Goal: Check status: Check status

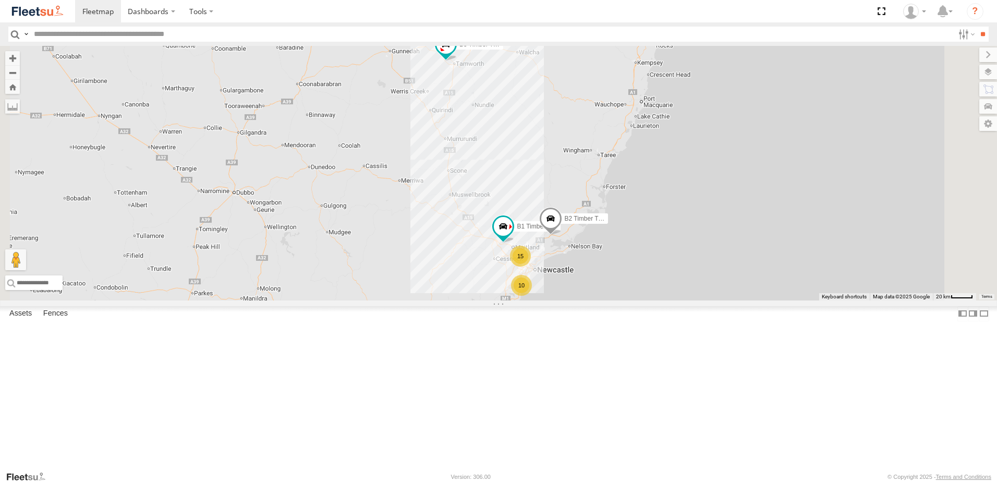
select select "**********"
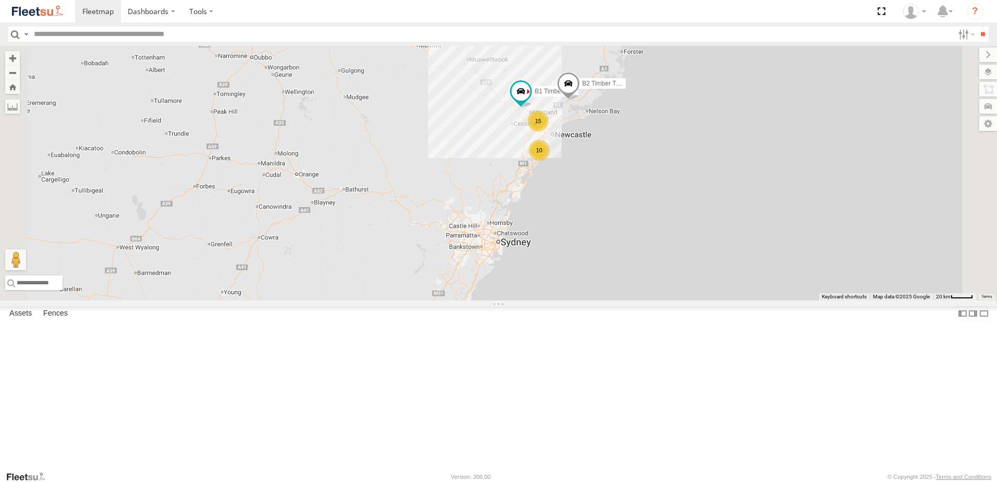
drag, startPoint x: 555, startPoint y: 311, endPoint x: 577, endPoint y: 111, distance: 201.9
click at [577, 111] on div "B2 Timber Truck B5 Timber Truck B1 Timber Truck 15 10" at bounding box center [498, 173] width 997 height 254
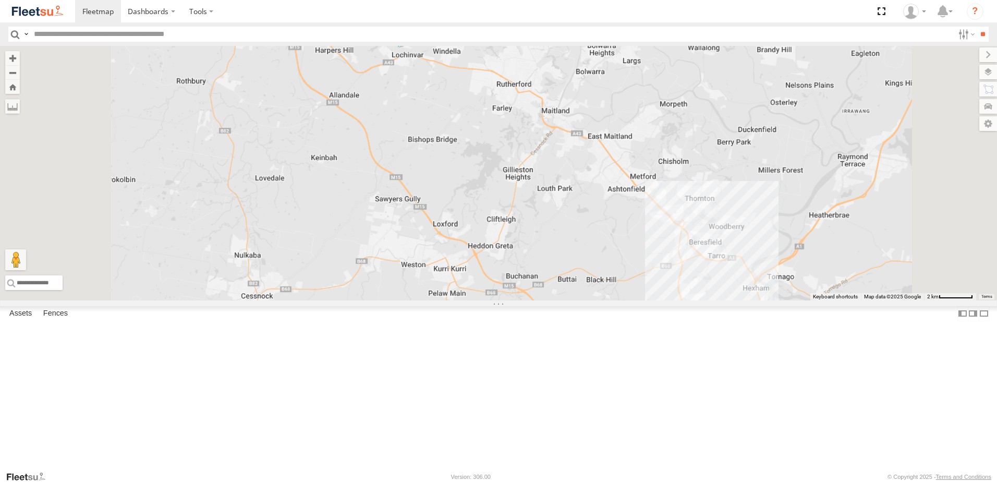
drag, startPoint x: 577, startPoint y: 144, endPoint x: 553, endPoint y: 220, distance: 79.8
click at [553, 220] on div "B2 Timber Truck B5 Timber Truck B1 Timber Truck CX4 Express Ute CX3 Express Ute…" at bounding box center [498, 173] width 997 height 254
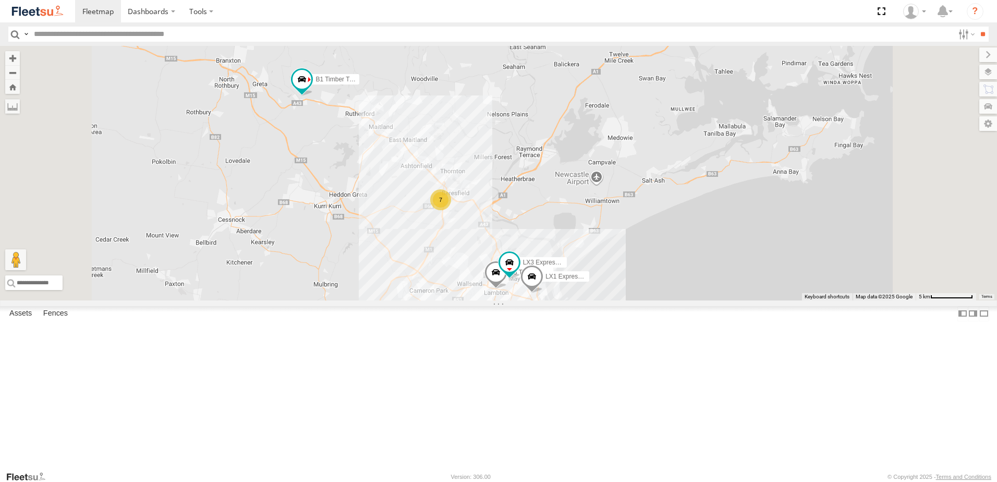
drag, startPoint x: 595, startPoint y: 306, endPoint x: 574, endPoint y: 168, distance: 139.7
click at [574, 168] on div "B2 Timber Truck B5 Timber Truck B1 Timber Truck CX4 Express Ute CX3 Express Ute…" at bounding box center [498, 173] width 997 height 254
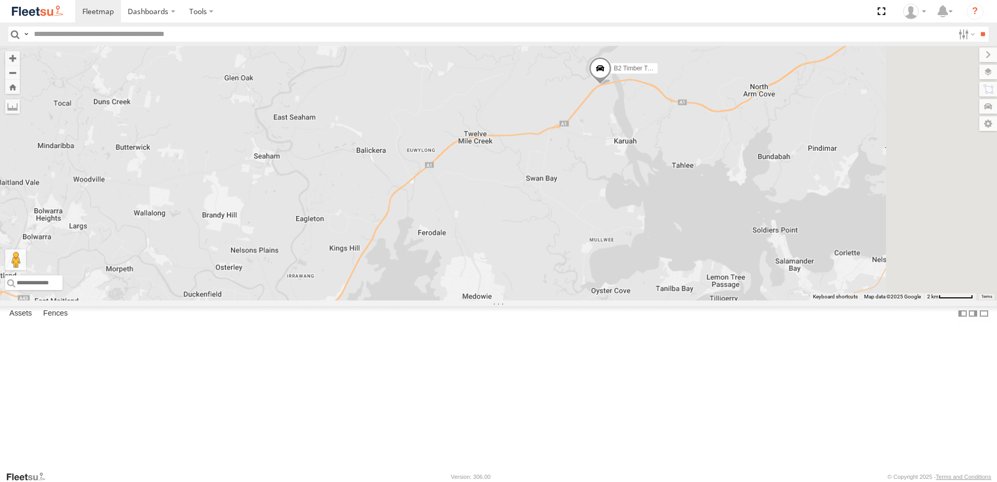
drag, startPoint x: 819, startPoint y: 130, endPoint x: 767, endPoint y: 202, distance: 88.1
click at [777, 193] on div "B2 Timber Truck B5 Timber Truck B1 Timber Truck CX4 Express Ute CX3 Express Ute…" at bounding box center [498, 173] width 997 height 254
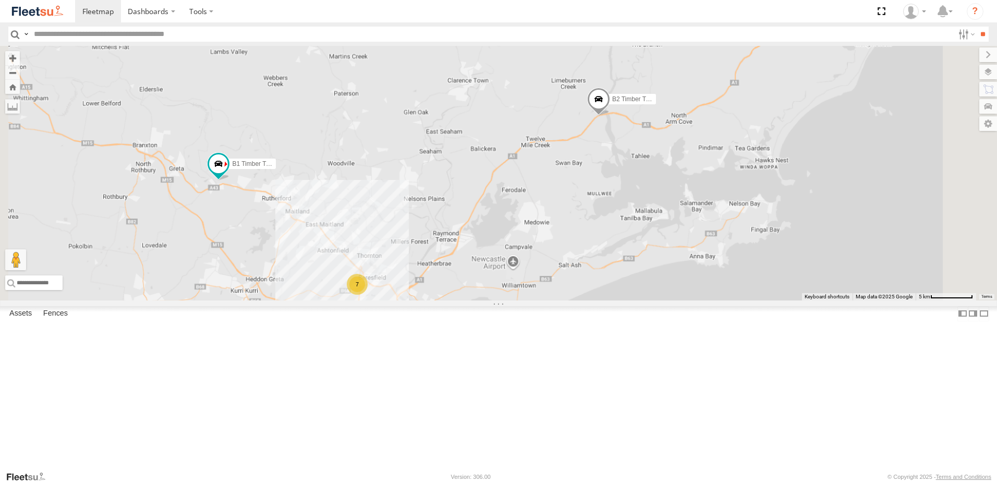
drag, startPoint x: 862, startPoint y: 216, endPoint x: 769, endPoint y: 287, distance: 116.9
click at [769, 287] on div "B2 Timber Truck B5 Timber Truck B1 Timber Truck CX4 Express Ute CX3 Express Ute…" at bounding box center [498, 173] width 997 height 254
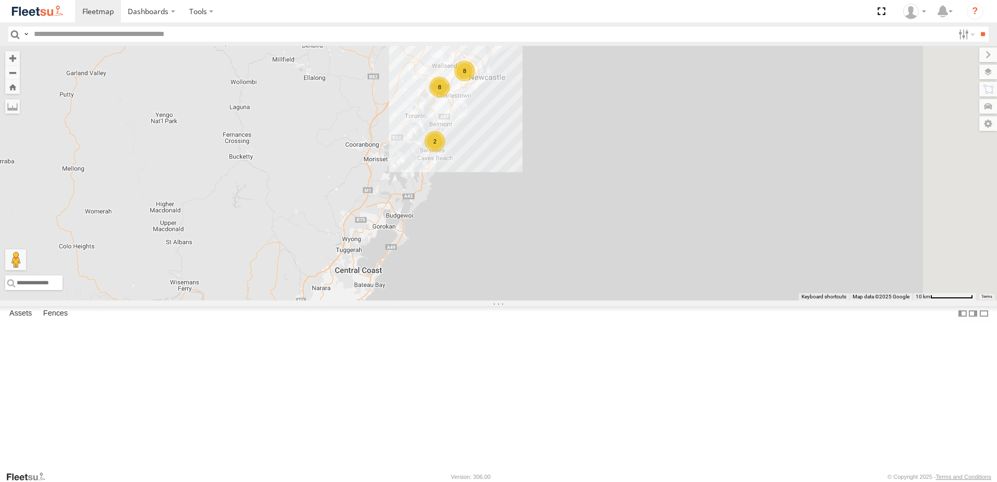
drag, startPoint x: 469, startPoint y: 406, endPoint x: 346, endPoint y: 1, distance: 423.8
click at [454, 160] on div "B2 Timber Truck B5 Timber Truck B1 Timber Truck 7 8 2 8" at bounding box center [498, 173] width 997 height 254
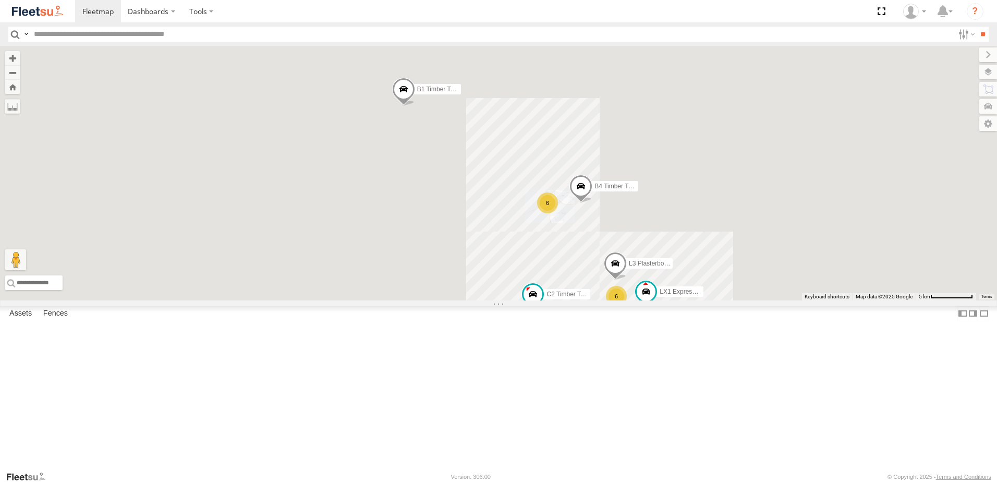
drag, startPoint x: 848, startPoint y: 115, endPoint x: 740, endPoint y: 210, distance: 143.7
click at [740, 210] on div "B4 Timber Truck 6 6 CX4 Express Ute 7 CX3 Express Ute L3 Plasterboard Truck LX1…" at bounding box center [498, 173] width 997 height 254
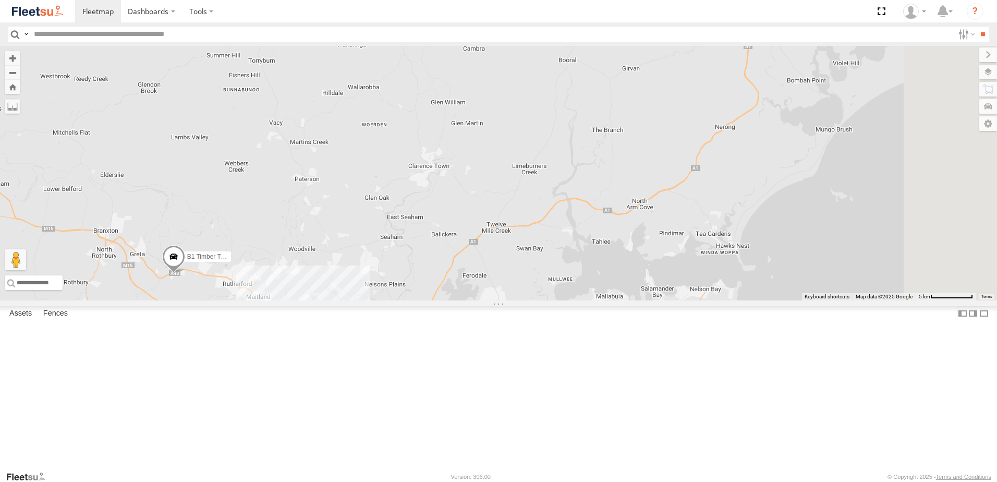
drag, startPoint x: 893, startPoint y: 134, endPoint x: 644, endPoint y: 297, distance: 297.7
click at [654, 296] on div "B4 Timber Truck 6 6 CX4 Express Ute 7 CX3 Express Ute L3 Plasterboard Truck LX1…" at bounding box center [498, 173] width 997 height 254
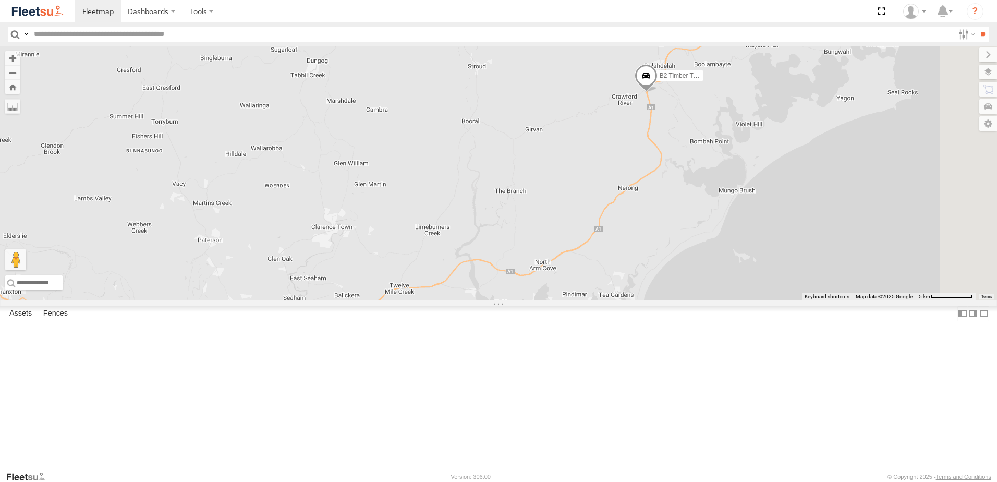
drag, startPoint x: 868, startPoint y: 165, endPoint x: 841, endPoint y: 195, distance: 41.0
click at [841, 195] on div "B4 Timber Truck 6 6 CX4 Express Ute 7 CX3 Express Ute L3 Plasterboard Truck LX1…" at bounding box center [498, 173] width 997 height 254
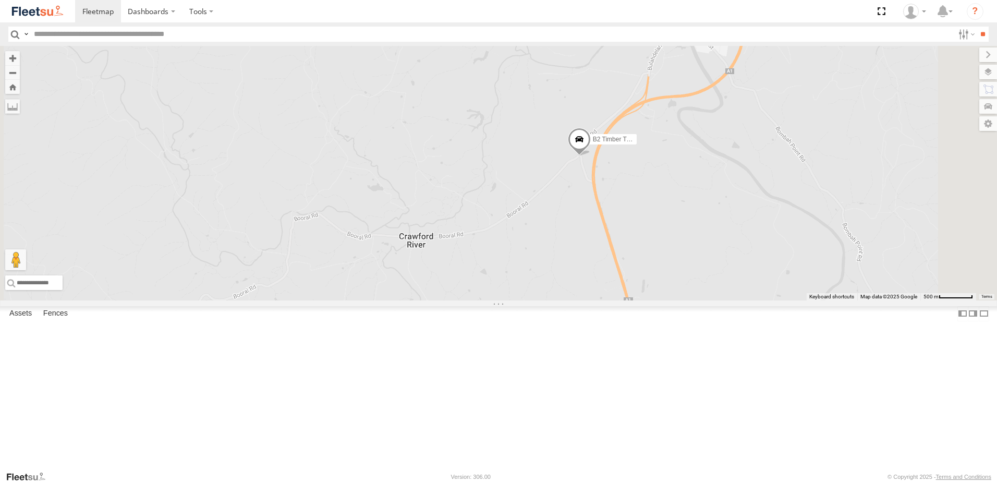
drag, startPoint x: 828, startPoint y: 151, endPoint x: 824, endPoint y: 189, distance: 38.9
click at [824, 189] on div "B4 Timber Truck CX4 Express Ute CX3 Express Ute L3 Plasterboard Truck LX1 Expre…" at bounding box center [498, 173] width 997 height 254
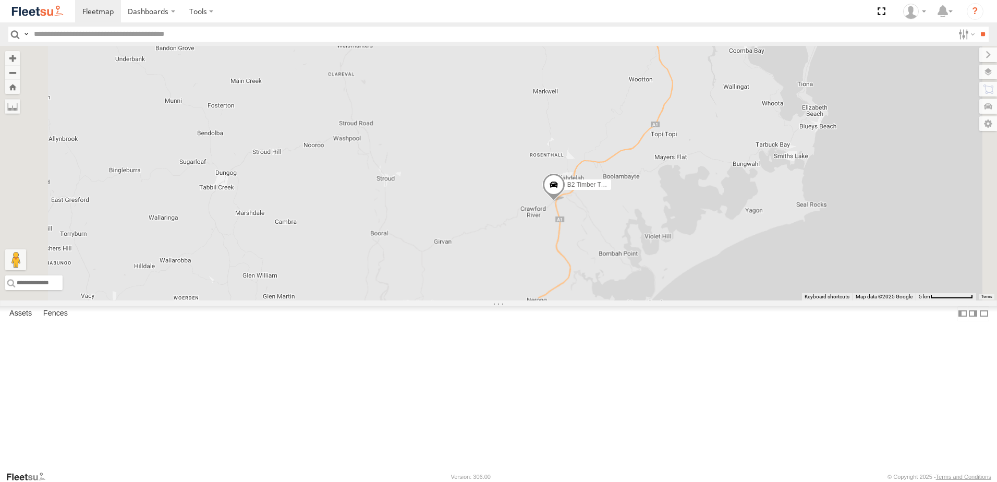
drag, startPoint x: 613, startPoint y: 401, endPoint x: 742, endPoint y: 279, distance: 177.0
click at [740, 286] on div "B4 Timber Truck CX4 Express Ute CX3 Express Ute L3 Plasterboard Truck LX1 Expre…" at bounding box center [498, 173] width 997 height 254
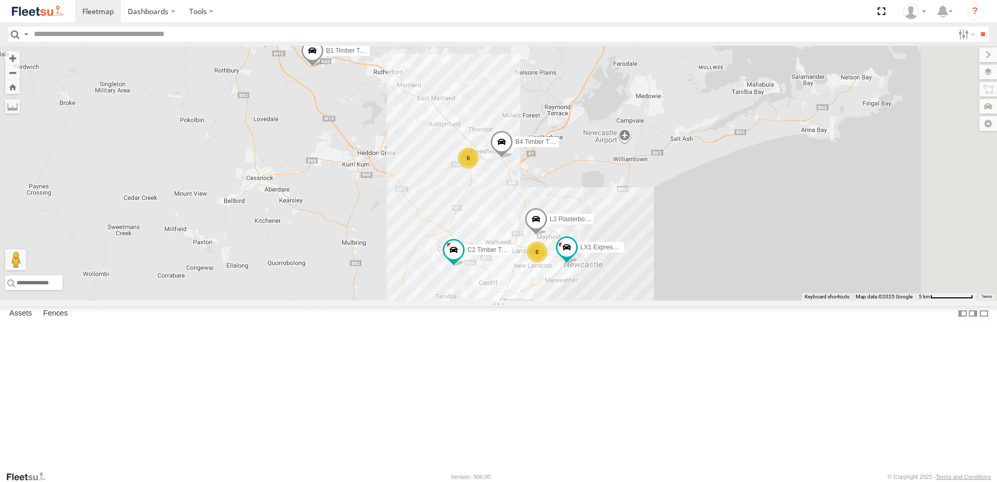
drag, startPoint x: 806, startPoint y: 361, endPoint x: 739, endPoint y: 227, distance: 150.1
click at [739, 228] on div "B4 Timber Truck CX3 Express Ute B1 Timber Truck C2 Timber Truck B2 Timber Truck…" at bounding box center [498, 173] width 997 height 254
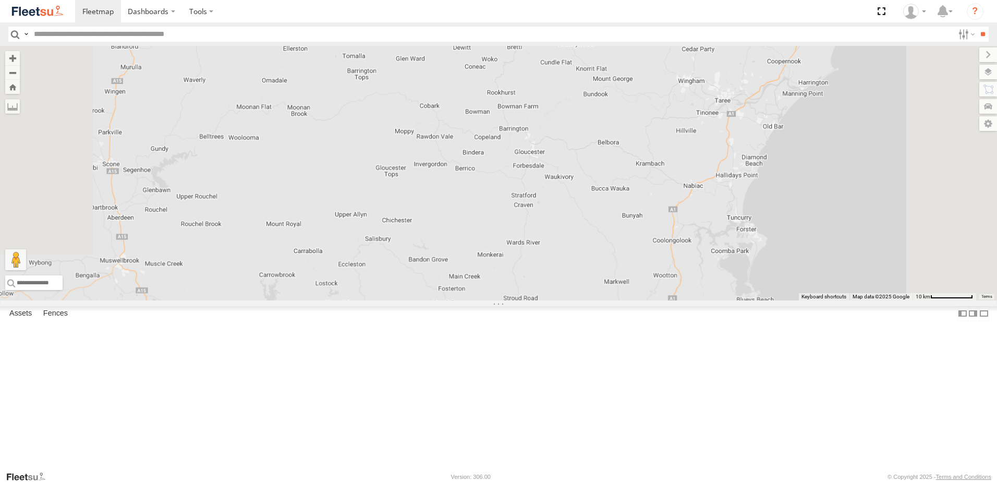
drag, startPoint x: 729, startPoint y: 81, endPoint x: 679, endPoint y: 481, distance: 403.4
click at [677, 481] on html "Dashboards" at bounding box center [498, 241] width 997 height 482
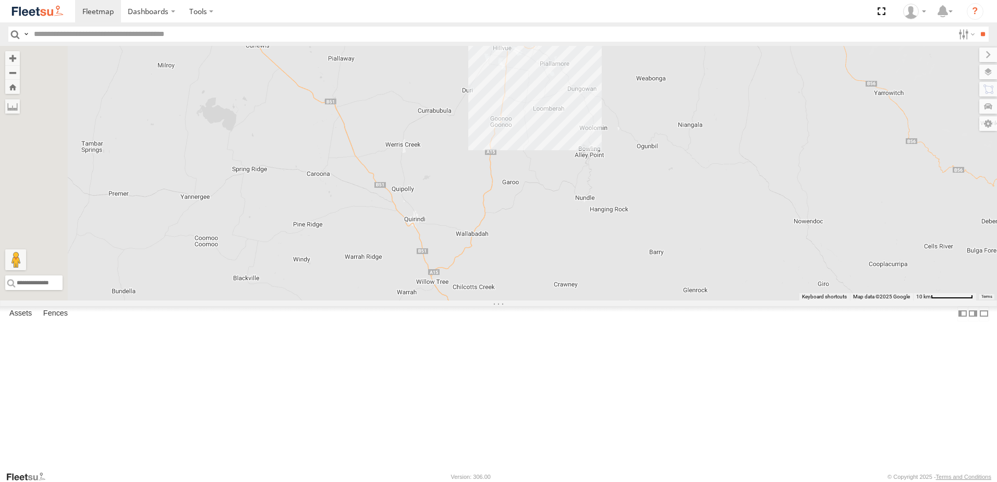
drag, startPoint x: 634, startPoint y: 344, endPoint x: 631, endPoint y: 213, distance: 130.9
click at [631, 213] on div "B5 Timber Truck" at bounding box center [498, 173] width 997 height 254
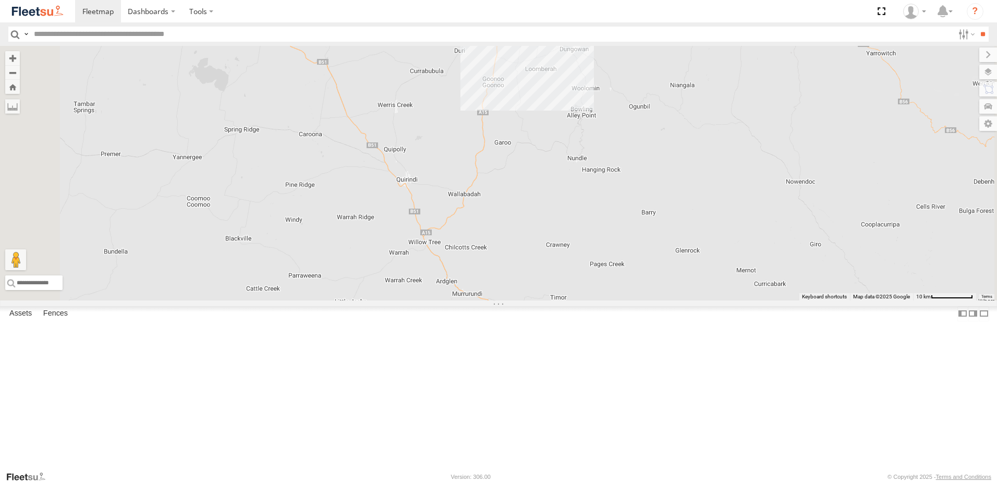
click at [679, 232] on div "B5 Timber Truck" at bounding box center [498, 173] width 997 height 254
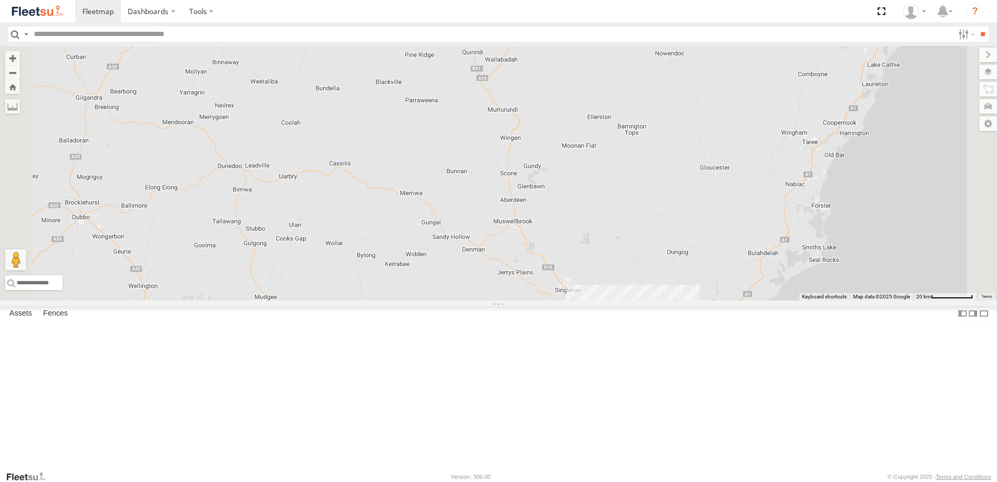
drag, startPoint x: 679, startPoint y: 274, endPoint x: 665, endPoint y: 155, distance: 119.2
click at [665, 155] on div "B5 Timber Truck" at bounding box center [498, 173] width 997 height 254
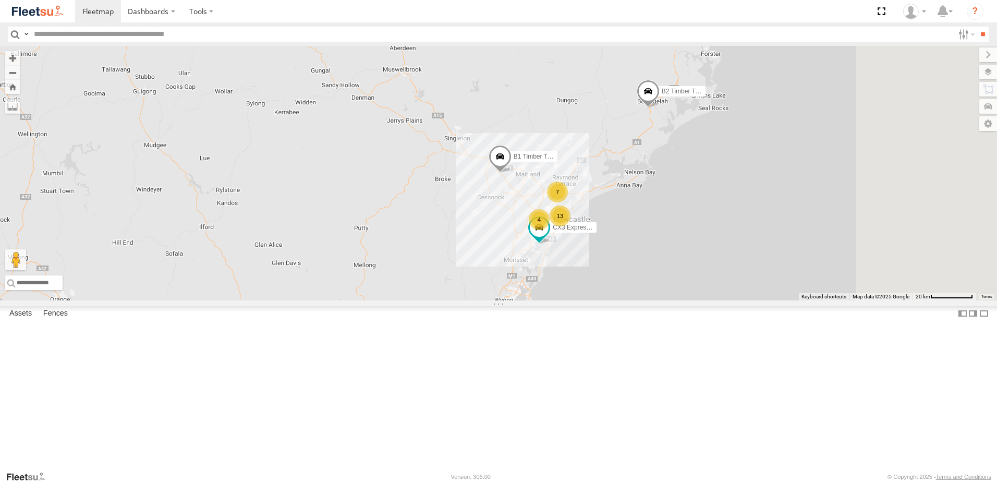
drag, startPoint x: 726, startPoint y: 88, endPoint x: 706, endPoint y: 68, distance: 28.0
click at [706, 68] on div "B5 Timber Truck 7 13 B2 Timber Truck CX3 Express Ute B1 Timber Truck 4" at bounding box center [498, 173] width 997 height 254
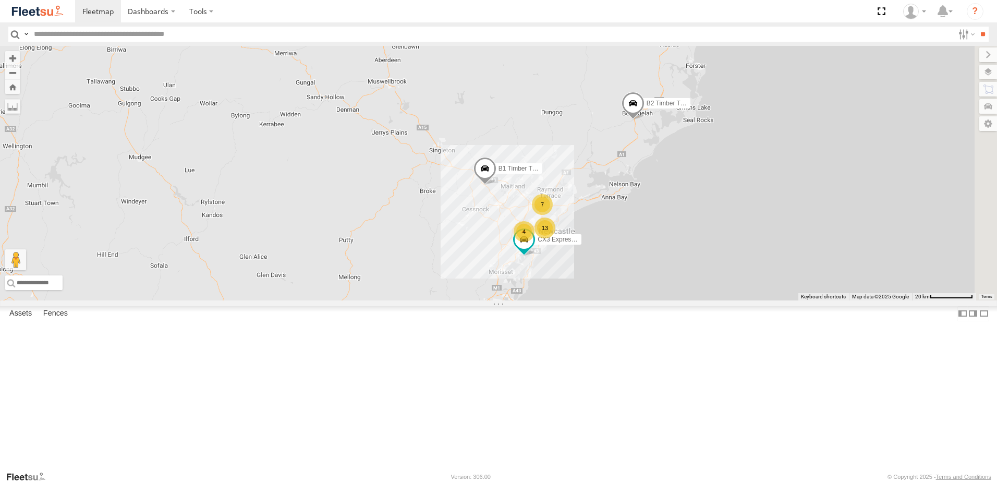
drag, startPoint x: 676, startPoint y: 161, endPoint x: 674, endPoint y: 273, distance: 112.6
click at [675, 273] on div "B5 Timber Truck 7 13 B2 Timber Truck CX3 Express Ute B1 Timber Truck 4" at bounding box center [498, 173] width 997 height 254
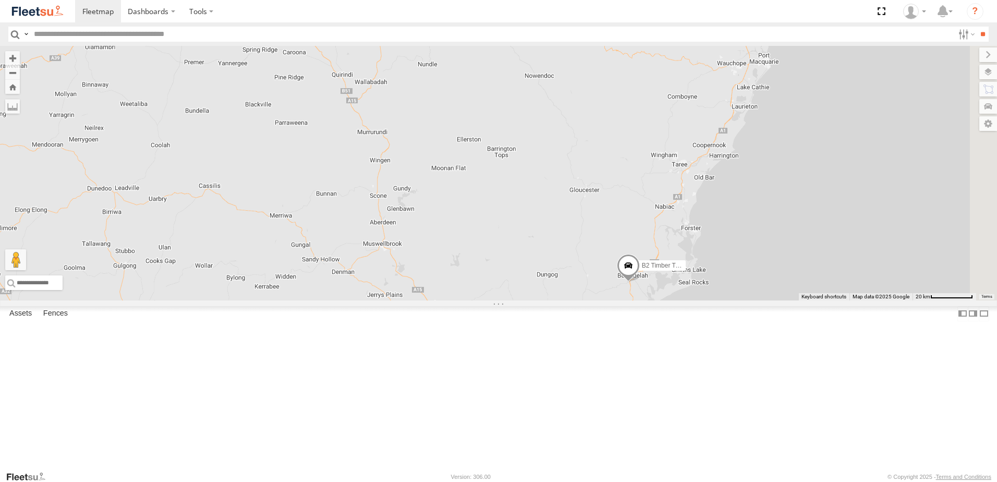
click at [721, 296] on div "B5 Timber Truck 7 13 B2 Timber Truck CX3 Express Ute B1 Timber Truck 4" at bounding box center [498, 173] width 997 height 254
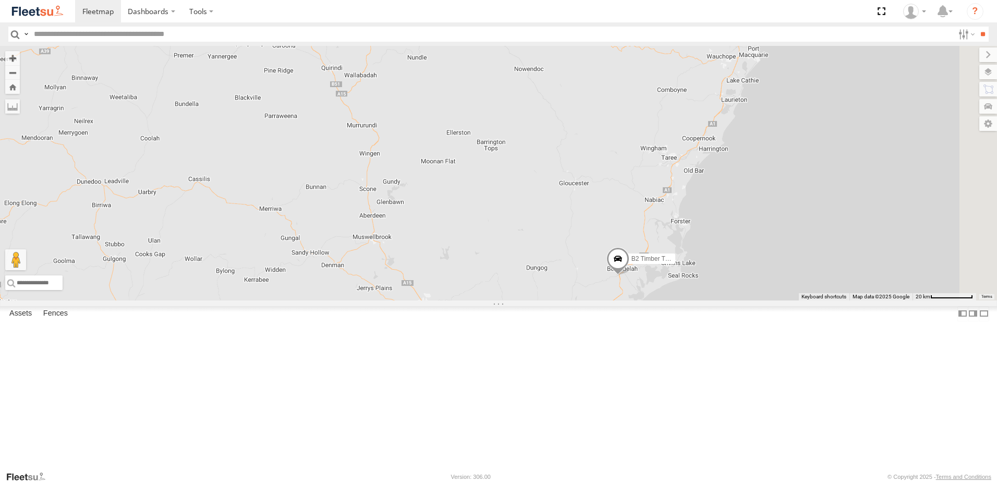
drag, startPoint x: 706, startPoint y: 270, endPoint x: 670, endPoint y: 220, distance: 61.2
click at [677, 232] on div "B5 Timber Truck 7 13 B2 Timber Truck CX3 Express Ute B1 Timber Truck 4" at bounding box center [498, 173] width 997 height 254
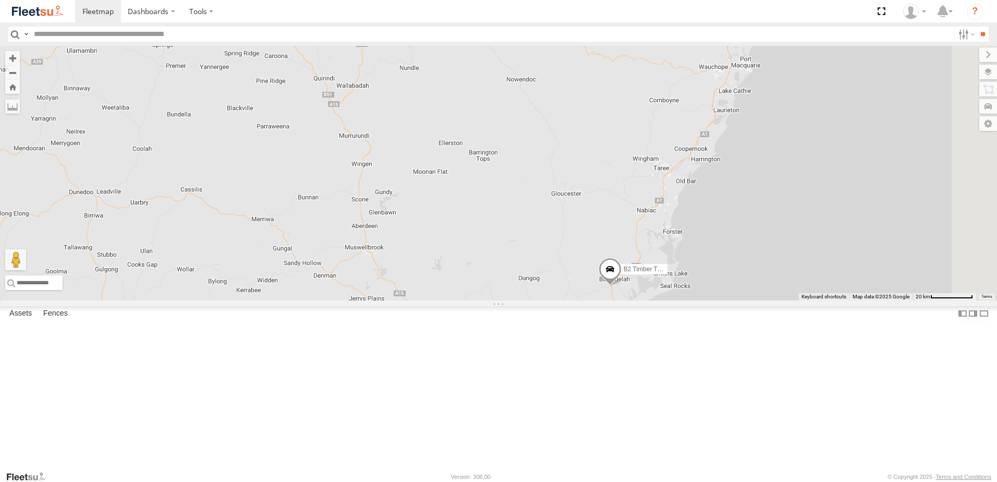
drag, startPoint x: 531, startPoint y: 274, endPoint x: 602, endPoint y: 387, distance: 133.0
click at [602, 300] on div "B5 Timber Truck 7 13 B2 Timber Truck CX3 Express Ute B1 Timber Truck 4" at bounding box center [498, 173] width 997 height 254
drag, startPoint x: 623, startPoint y: 439, endPoint x: 624, endPoint y: 390, distance: 48.5
click at [624, 390] on body "Dashboards" at bounding box center [498, 241] width 997 height 482
drag, startPoint x: 624, startPoint y: 390, endPoint x: 579, endPoint y: 355, distance: 58.0
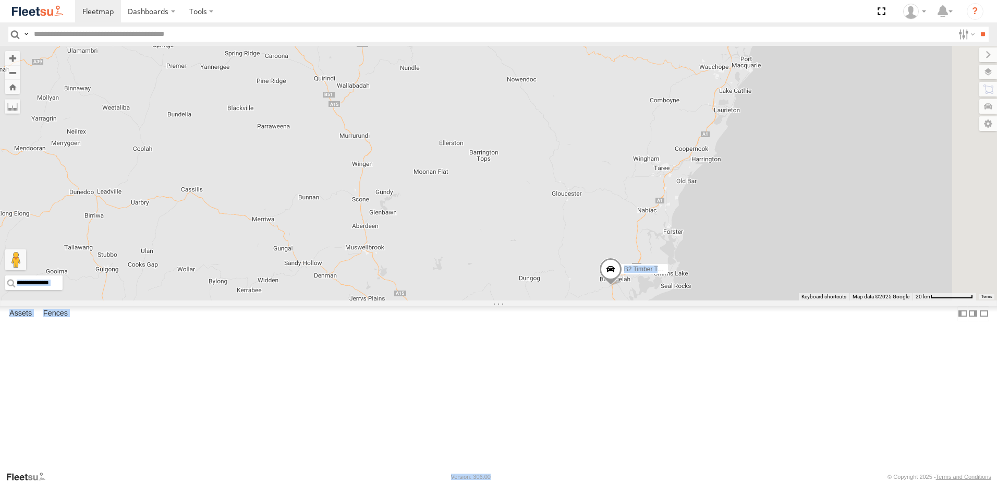
click at [579, 300] on div "B5 Timber Truck 7 13 B2 Timber Truck CX3 Express Ute B1 Timber Truck 4" at bounding box center [498, 173] width 997 height 254
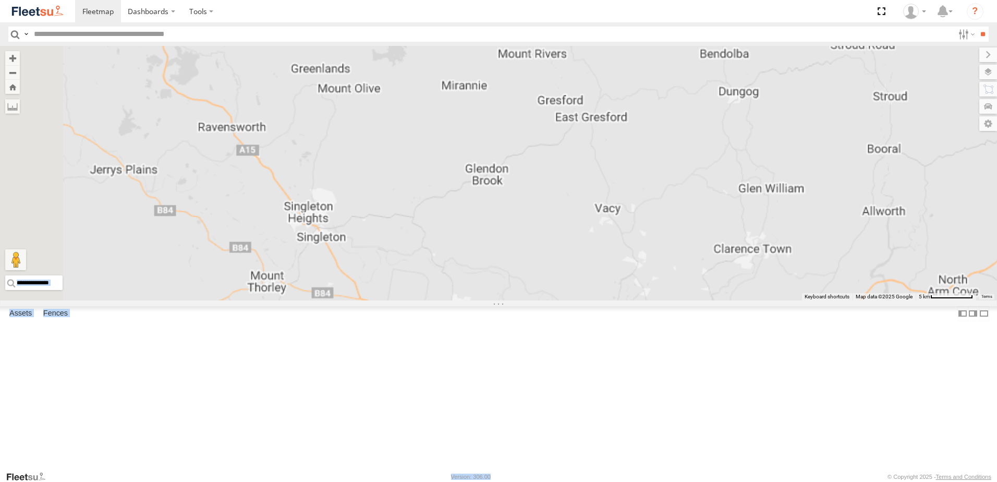
click at [590, 300] on div "B5 Timber Truck B2 Timber Truck CX3 Express Ute B1 Timber Truck" at bounding box center [498, 173] width 997 height 254
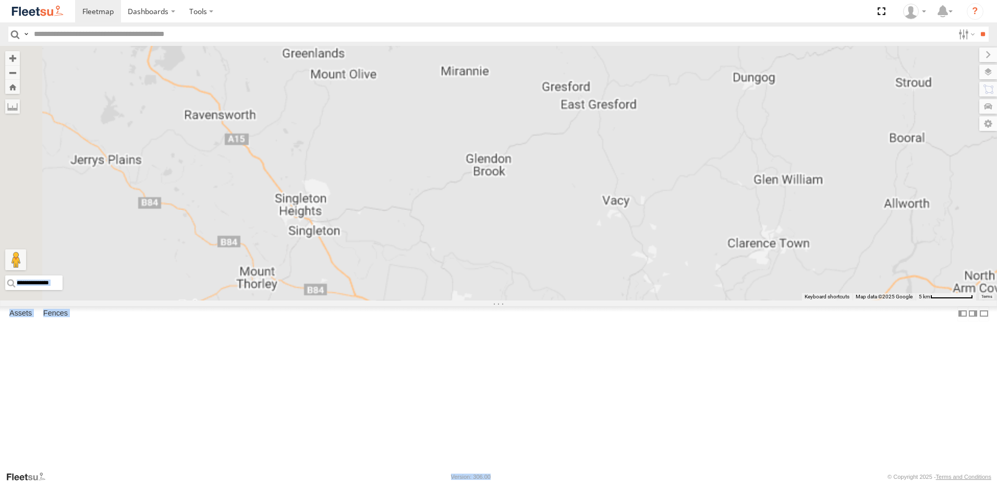
click at [605, 300] on div "B5 Timber Truck B2 Timber Truck CX3 Express Ute B1 Timber Truck" at bounding box center [498, 173] width 997 height 254
click at [577, 195] on div "B5 Timber Truck B2 Timber Truck CX3 Express Ute B1 Timber Truck" at bounding box center [498, 173] width 997 height 254
click at [387, 120] on div "B5 Timber Truck B2 Timber Truck CX3 Express Ute B1 Timber Truck" at bounding box center [498, 173] width 997 height 254
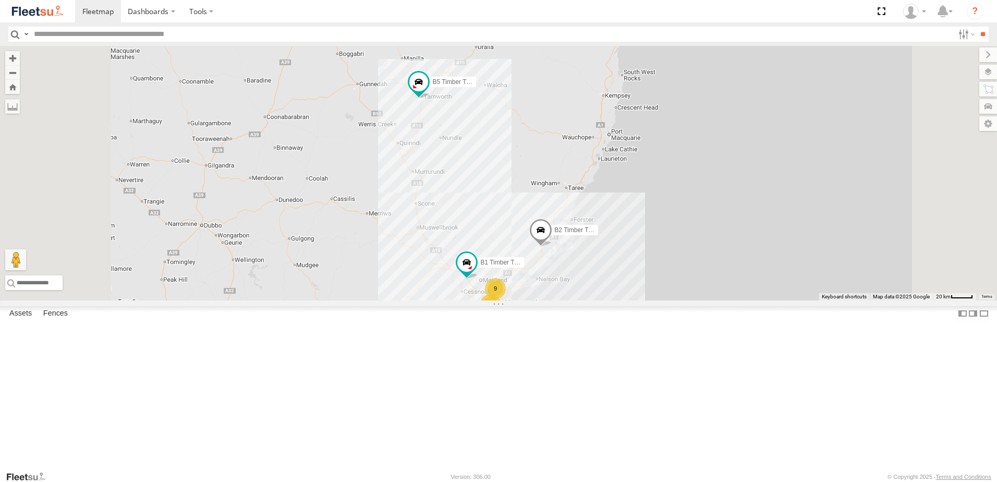
drag, startPoint x: 692, startPoint y: 205, endPoint x: 670, endPoint y: 239, distance: 40.8
click at [672, 238] on div "9 16 B2 Timber Truck B5 Timber Truck B1 Timber Truck" at bounding box center [498, 173] width 997 height 254
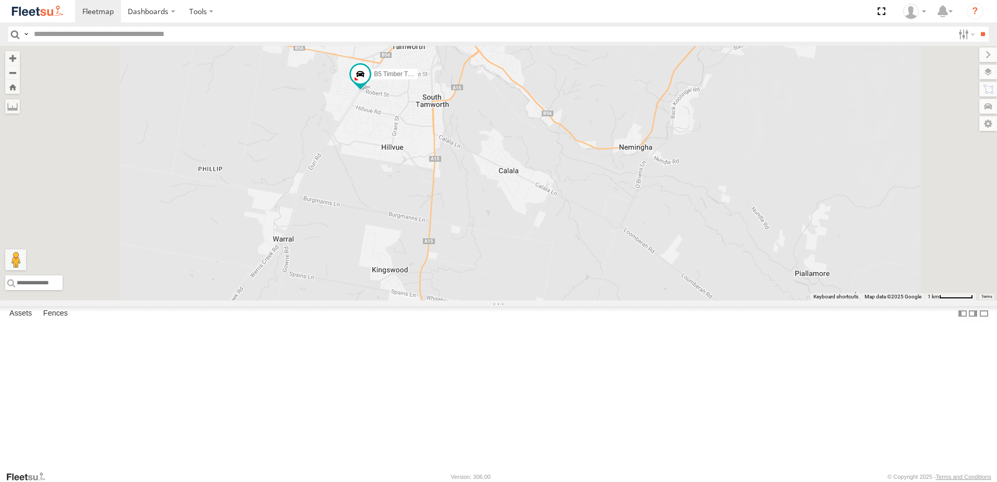
drag, startPoint x: 516, startPoint y: 185, endPoint x: 520, endPoint y: 219, distance: 34.1
click at [520, 219] on div "B2 Timber Truck B5 Timber Truck B1 Timber Truck" at bounding box center [498, 173] width 997 height 254
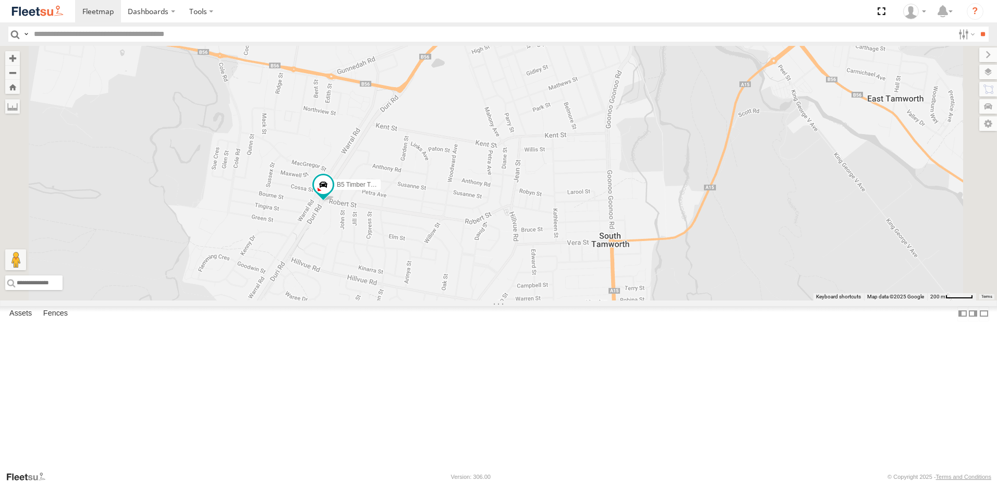
drag, startPoint x: 563, startPoint y: 185, endPoint x: 562, endPoint y: 216, distance: 30.8
click at [562, 216] on div "B2 Timber Truck B5 Timber Truck B1 Timber Truck" at bounding box center [498, 173] width 997 height 254
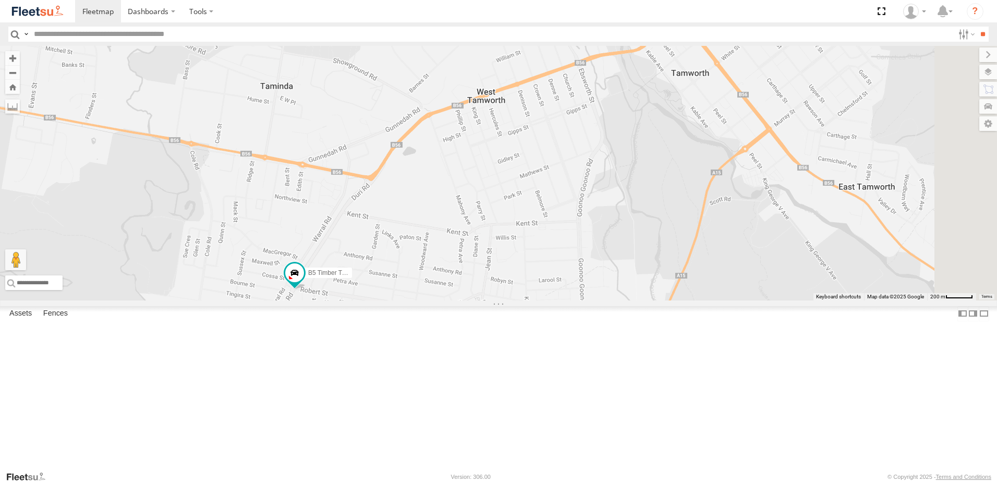
drag, startPoint x: 572, startPoint y: 200, endPoint x: 545, endPoint y: 248, distance: 54.9
click at [545, 247] on div "B2 Timber Truck B5 Timber Truck B1 Timber Truck" at bounding box center [498, 173] width 997 height 254
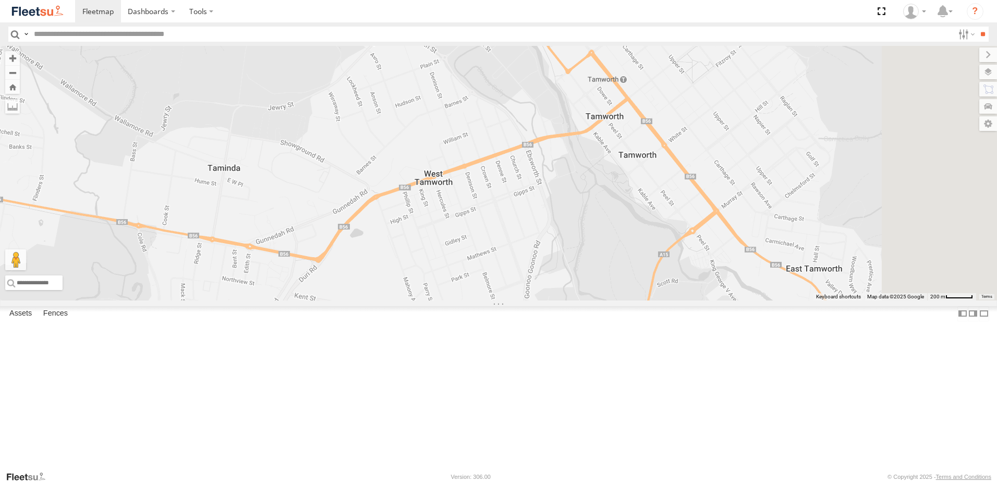
drag, startPoint x: 697, startPoint y: 188, endPoint x: 623, endPoint y: 299, distance: 133.4
click at [623, 299] on div "B2 Timber Truck B5 Timber Truck B1 Timber Truck" at bounding box center [498, 173] width 997 height 254
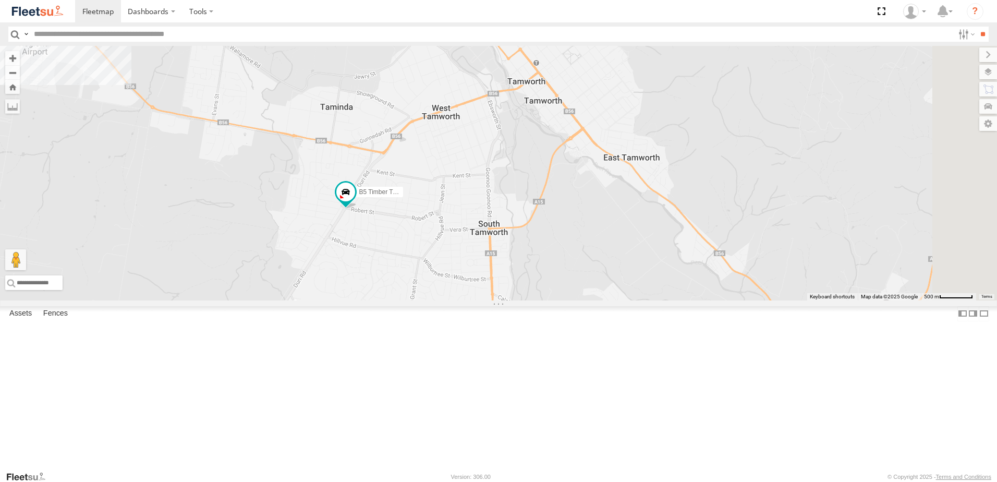
drag, startPoint x: 615, startPoint y: 308, endPoint x: 622, endPoint y: 238, distance: 70.2
click at [614, 208] on div "B2 Timber Truck B5 Timber Truck B1 Timber Truck" at bounding box center [498, 173] width 997 height 254
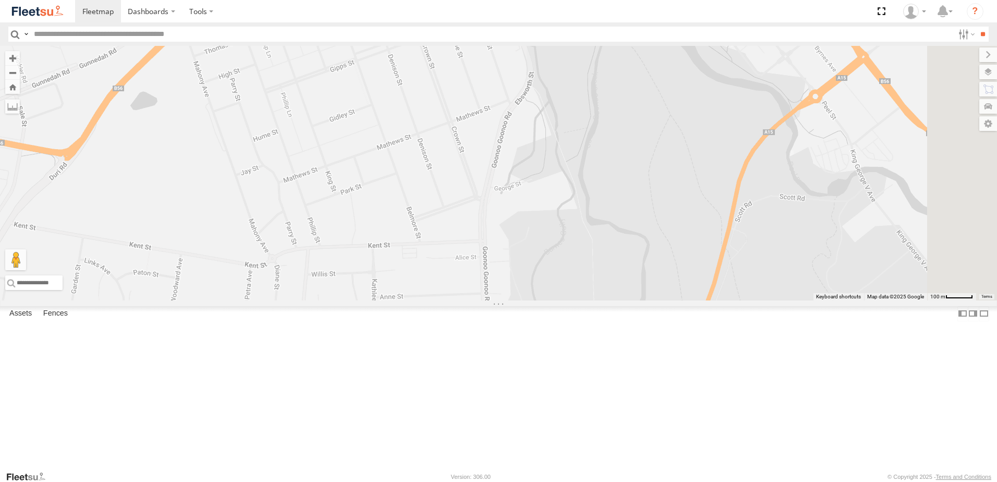
drag, startPoint x: 638, startPoint y: 245, endPoint x: 624, endPoint y: 115, distance: 131.0
click at [624, 115] on div "B2 Timber Truck B5 Timber Truck B1 Timber Truck" at bounding box center [498, 173] width 997 height 254
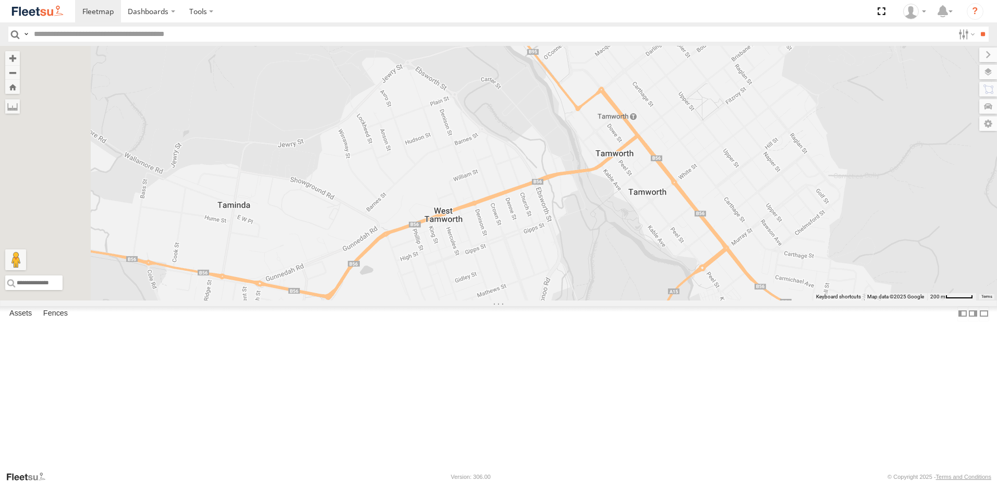
drag, startPoint x: 606, startPoint y: 93, endPoint x: 672, endPoint y: 280, distance: 198.0
click at [673, 280] on div "B2 Timber Truck B5 Timber Truck B1 Timber Truck" at bounding box center [498, 173] width 997 height 254
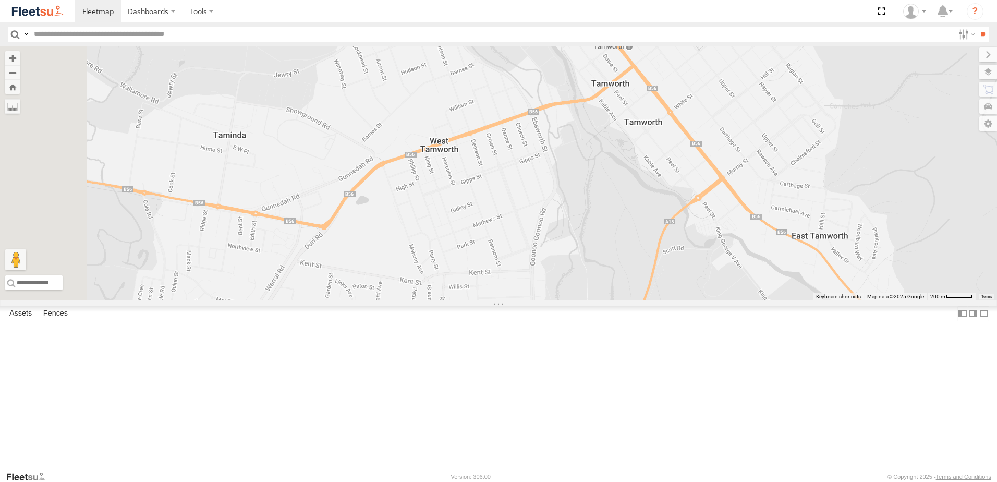
drag, startPoint x: 510, startPoint y: 128, endPoint x: 498, endPoint y: 76, distance: 52.9
click at [498, 76] on div "B2 Timber Truck B5 Timber Truck B1 Timber Truck" at bounding box center [498, 173] width 997 height 254
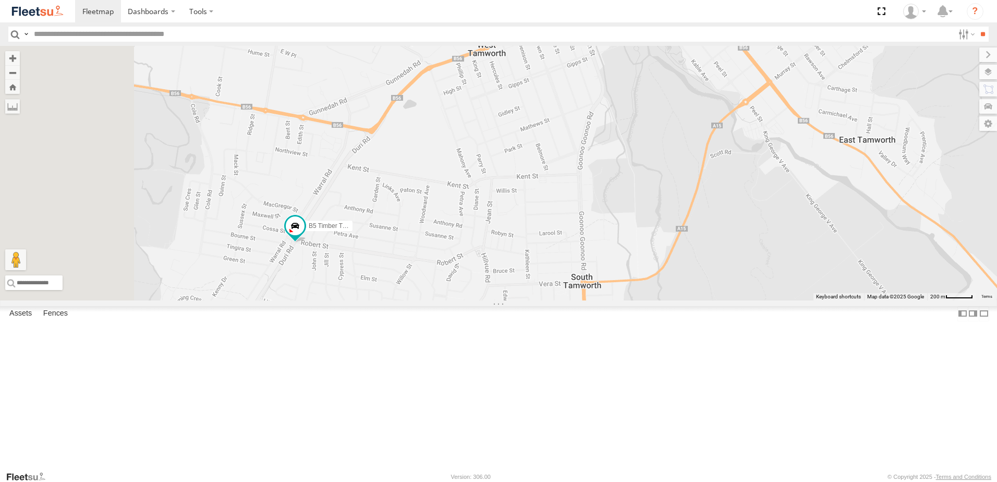
drag, startPoint x: 496, startPoint y: 271, endPoint x: 529, endPoint y: 198, distance: 79.3
click at [539, 194] on div "B2 Timber Truck B5 Timber Truck B1 Timber Truck" at bounding box center [498, 173] width 997 height 254
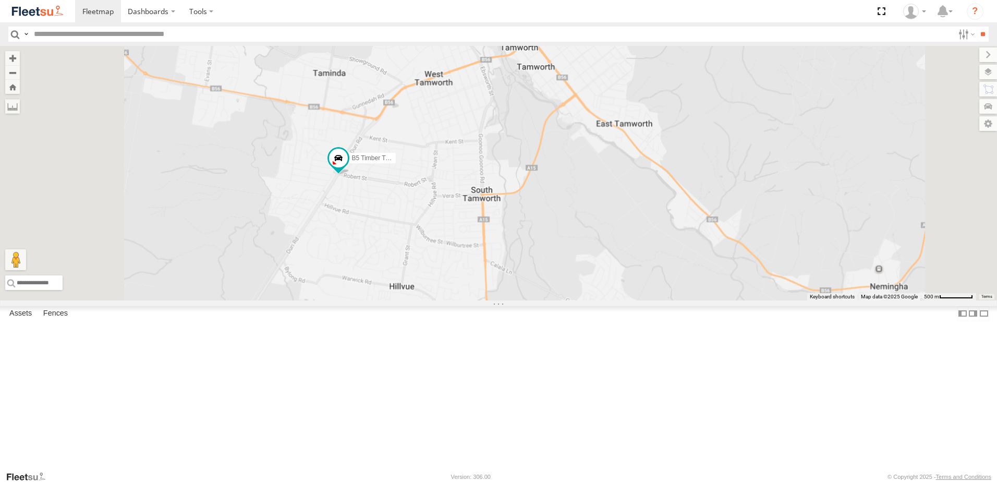
drag, startPoint x: 461, startPoint y: 285, endPoint x: 483, endPoint y: 240, distance: 50.1
click at [483, 240] on div "B2 Timber Truck B5 Timber Truck B1 Timber Truck" at bounding box center [498, 173] width 997 height 254
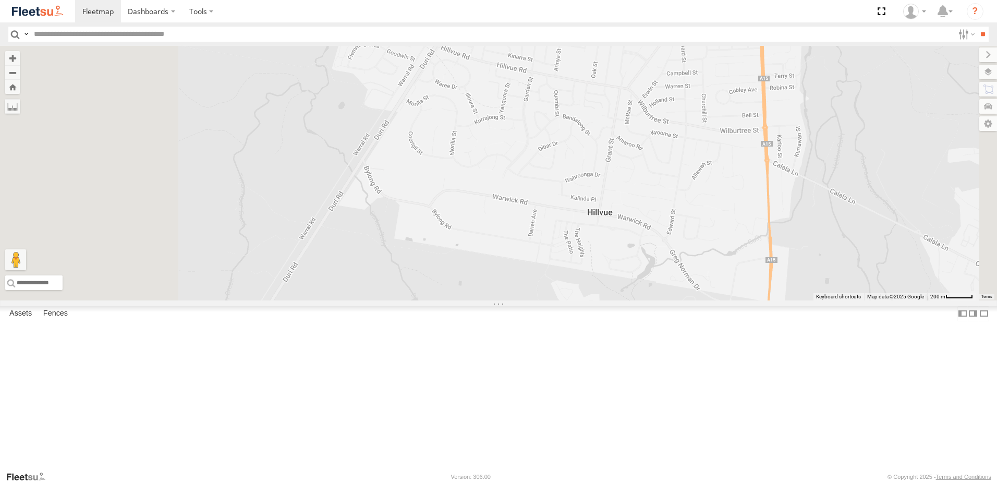
drag, startPoint x: 428, startPoint y: 298, endPoint x: 527, endPoint y: 198, distance: 140.4
click at [527, 198] on div "B2 Timber Truck B5 Timber Truck B1 Timber Truck" at bounding box center [498, 173] width 997 height 254
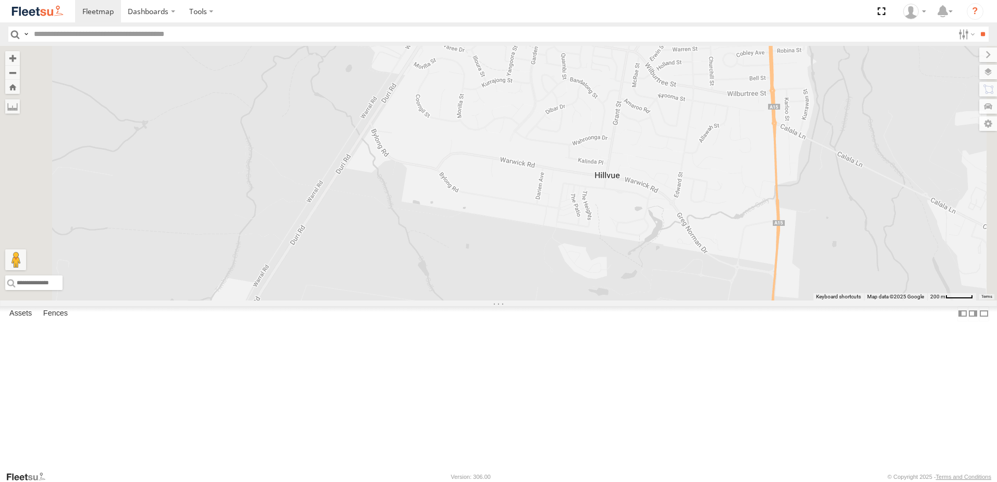
drag, startPoint x: 564, startPoint y: 333, endPoint x: 578, endPoint y: 290, distance: 44.8
click at [578, 290] on div "B2 Timber Truck B5 Timber Truck B1 Timber Truck" at bounding box center [498, 173] width 997 height 254
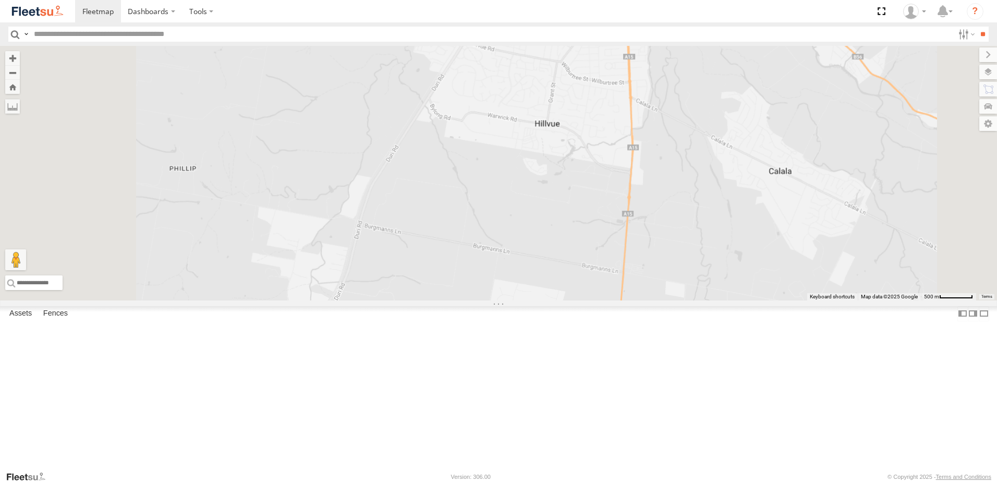
drag, startPoint x: 567, startPoint y: 314, endPoint x: 590, endPoint y: 214, distance: 102.7
click at [590, 214] on div "B2 Timber Truck B5 Timber Truck B1 Timber Truck" at bounding box center [498, 173] width 997 height 254
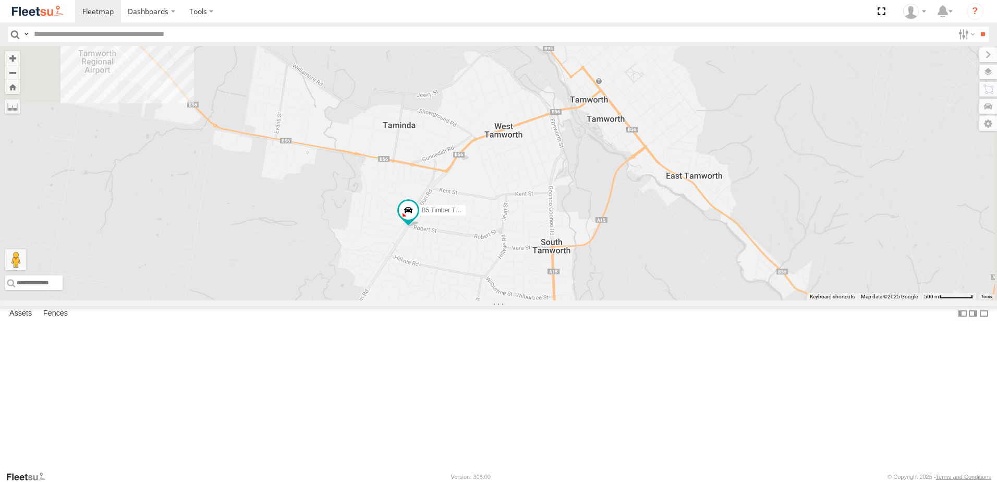
drag, startPoint x: 668, startPoint y: 206, endPoint x: 583, endPoint y: 412, distance: 222.7
click at [581, 300] on div "B2 Timber Truck B5 Timber Truck B1 Timber Truck" at bounding box center [498, 173] width 997 height 254
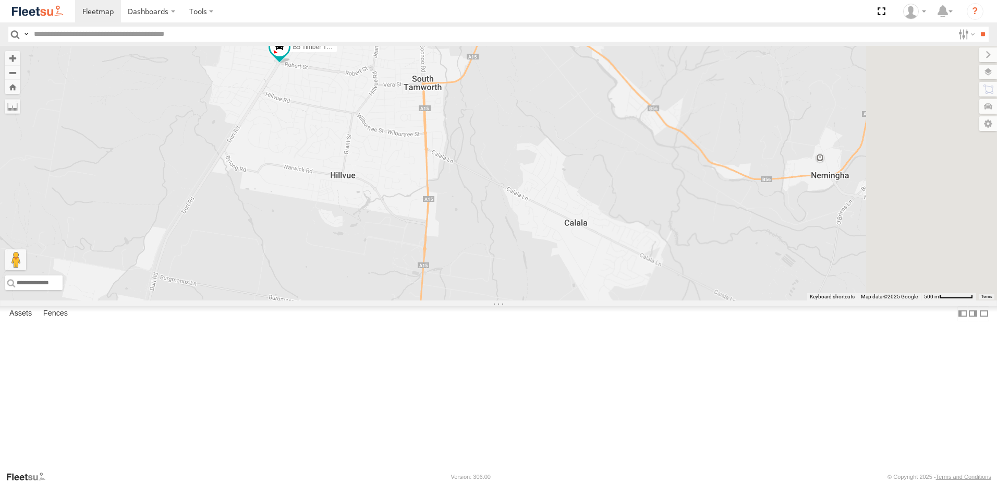
drag, startPoint x: 708, startPoint y: 285, endPoint x: 596, endPoint y: 153, distance: 173.8
click at [596, 153] on div "B5 Timber Truck" at bounding box center [498, 173] width 997 height 254
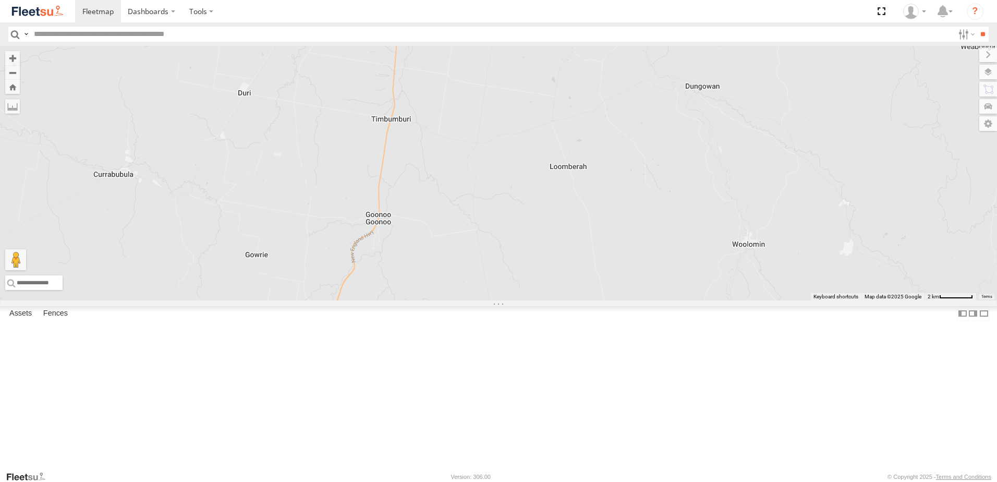
drag, startPoint x: 653, startPoint y: 265, endPoint x: 660, endPoint y: 183, distance: 82.1
click at [660, 127] on div "B5 Timber Truck" at bounding box center [498, 173] width 997 height 254
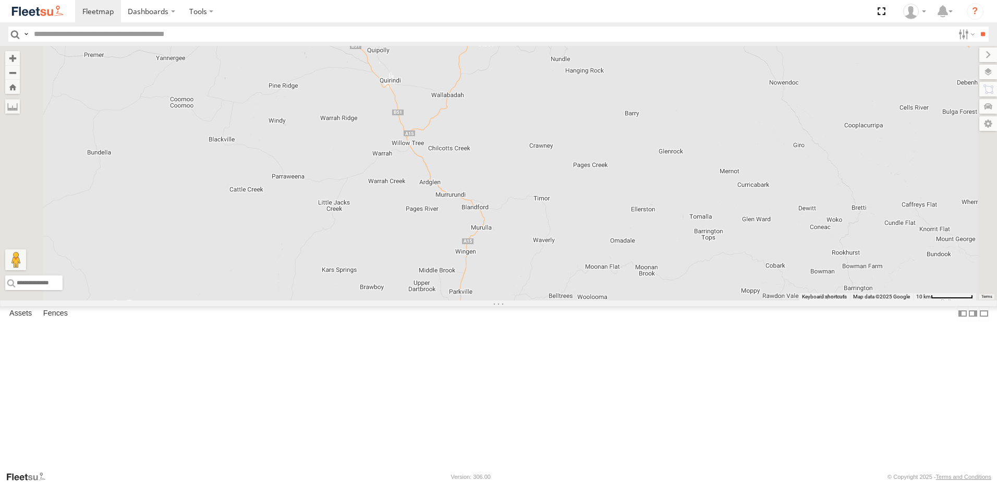
drag, startPoint x: 702, startPoint y: 342, endPoint x: 688, endPoint y: 163, distance: 180.4
click at [689, 159] on div "B5 Timber Truck" at bounding box center [498, 173] width 997 height 254
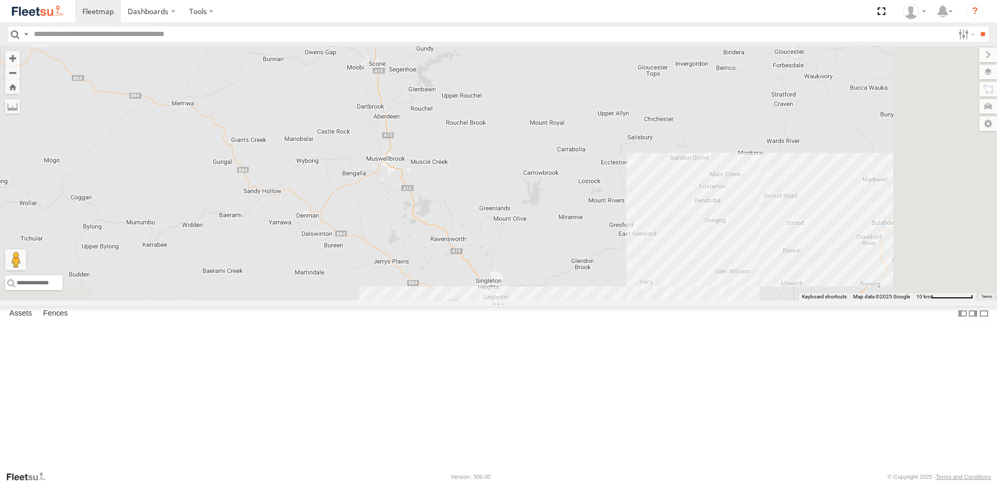
drag, startPoint x: 743, startPoint y: 342, endPoint x: 681, endPoint y: 137, distance: 214.9
click at [681, 137] on div "B5 Timber Truck" at bounding box center [498, 173] width 997 height 254
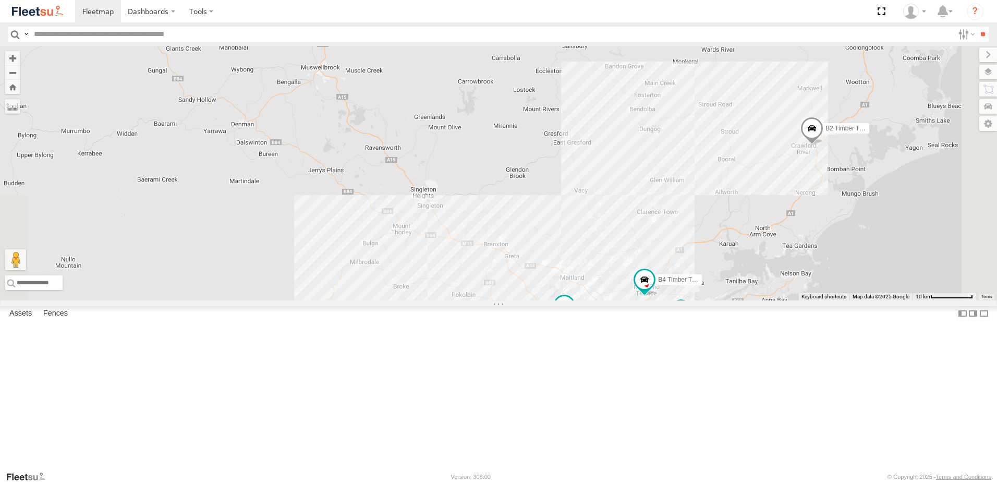
drag, startPoint x: 706, startPoint y: 303, endPoint x: 647, endPoint y: 187, distance: 131.0
click at [647, 187] on div "B5 Timber Truck B4 Timber Truck 6 6 8 B2 Timber Truck L3 Plasterboard Truck B1 …" at bounding box center [498, 173] width 997 height 254
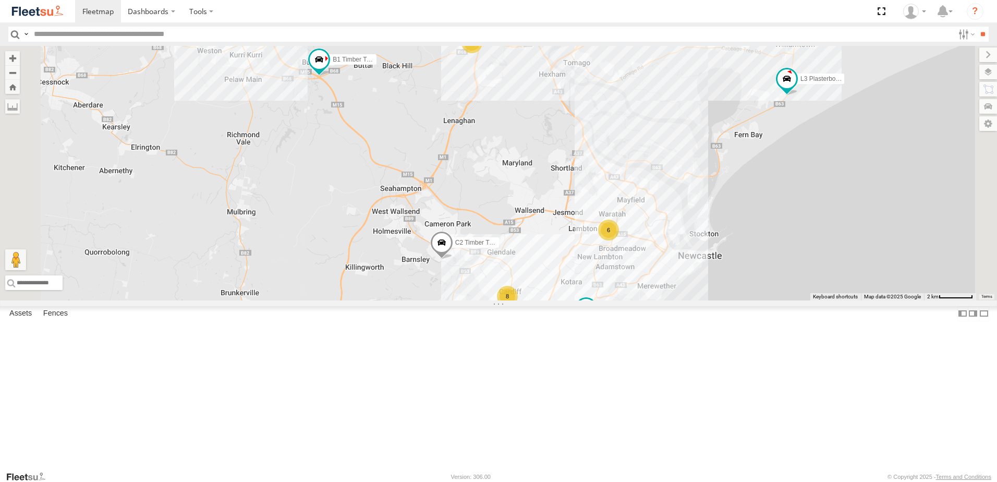
drag, startPoint x: 686, startPoint y: 340, endPoint x: 640, endPoint y: 233, distance: 116.5
click at [633, 187] on div "B5 Timber Truck B4 Timber Truck B2 Timber Truck L3 Plasterboard Truck B1 Timber…" at bounding box center [498, 173] width 997 height 254
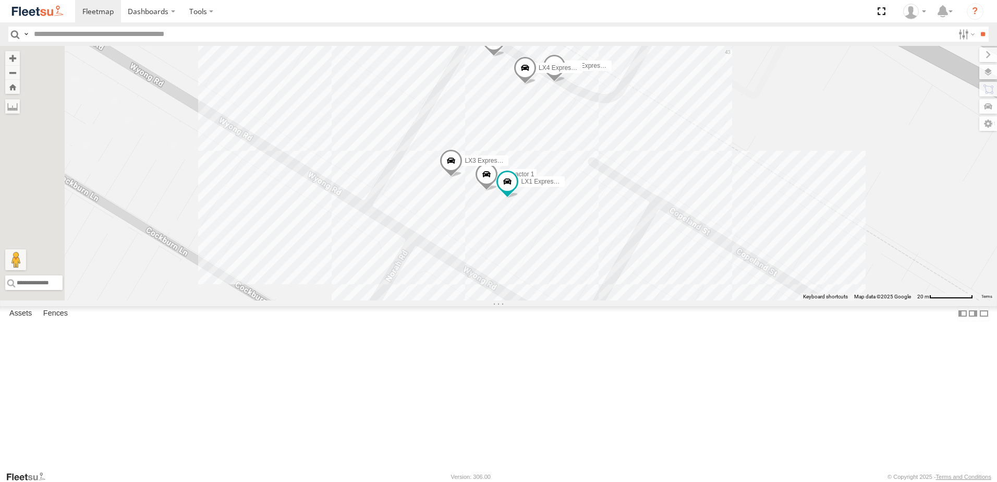
drag, startPoint x: 643, startPoint y: 102, endPoint x: 651, endPoint y: 202, distance: 100.4
click at [651, 202] on div "B5 Timber Truck B4 Timber Truck B2 Timber Truck L3 Plasterboard Truck B1 Timber…" at bounding box center [498, 173] width 997 height 254
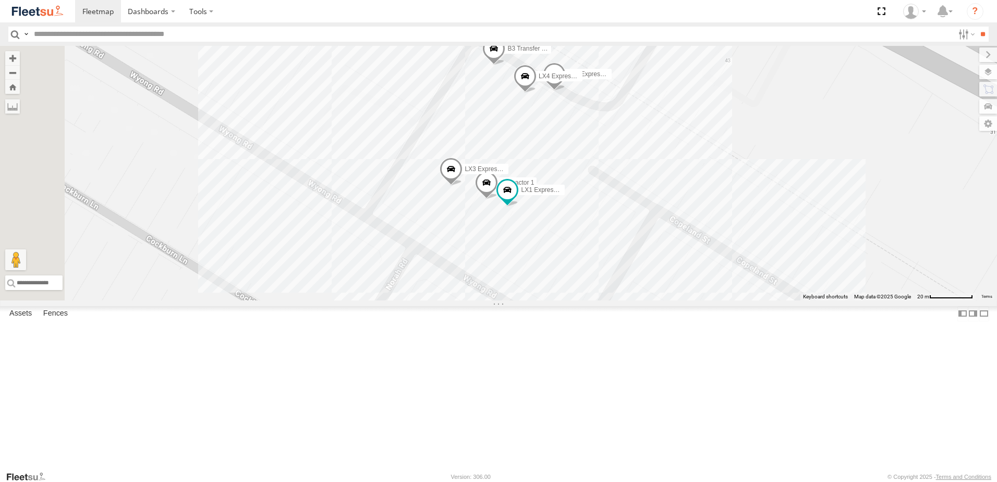
drag, startPoint x: 625, startPoint y: 181, endPoint x: 626, endPoint y: 202, distance: 20.9
click at [626, 202] on div "B5 Timber Truck B4 Timber Truck B2 Timber Truck L3 Plasterboard Truck B1 Timber…" at bounding box center [498, 173] width 997 height 254
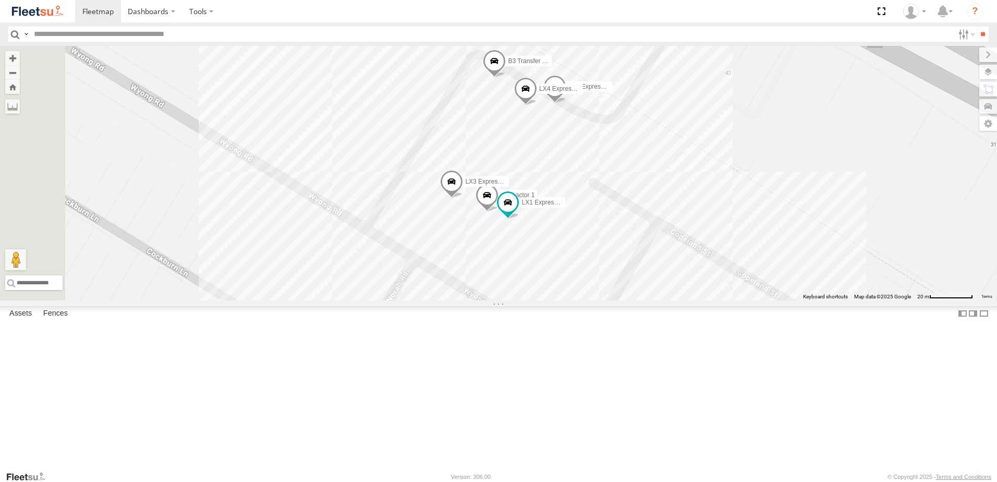
click at [623, 206] on div "B5 Timber Truck B4 Timber Truck B2 Timber Truck L3 Plasterboard Truck B1 Timber…" at bounding box center [498, 173] width 997 height 254
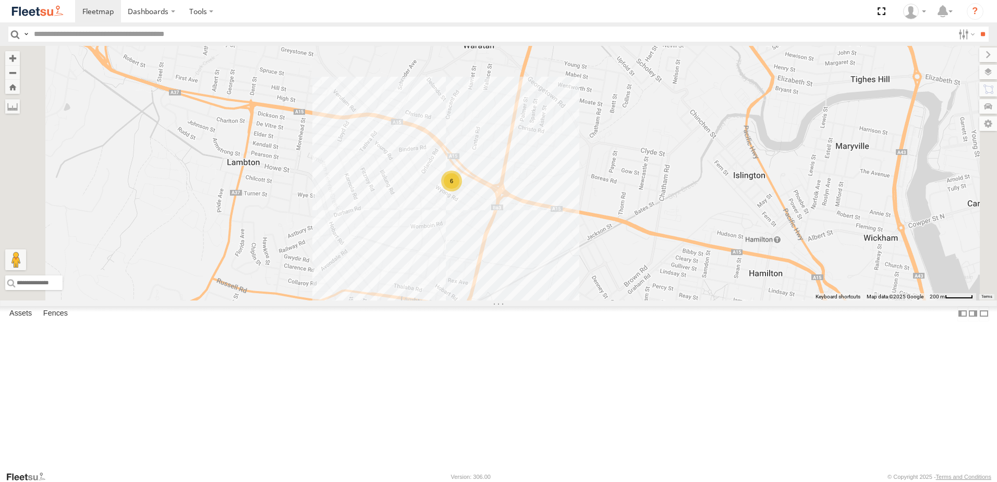
drag, startPoint x: 522, startPoint y: 353, endPoint x: 599, endPoint y: 252, distance: 127.2
click at [599, 252] on div "6" at bounding box center [498, 173] width 997 height 254
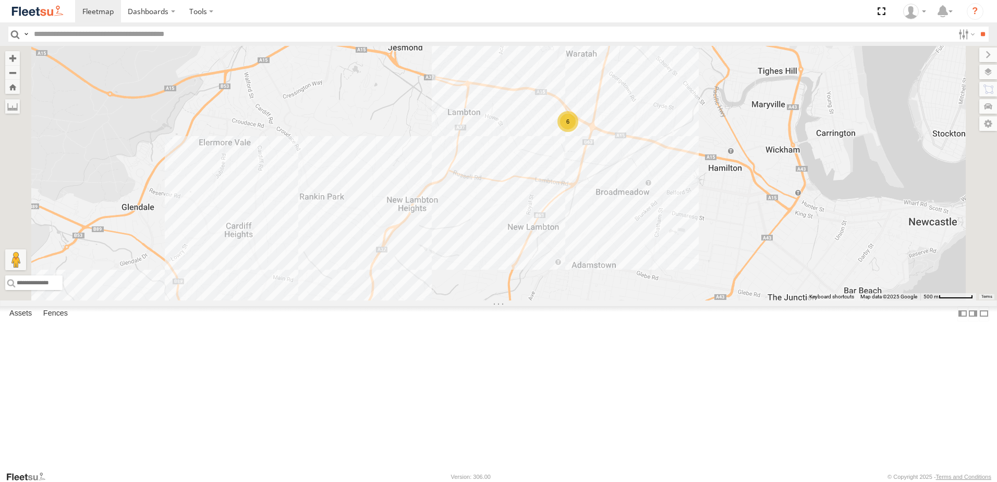
drag, startPoint x: 733, startPoint y: 166, endPoint x: 727, endPoint y: 234, distance: 68.6
click at [784, 195] on div "6 7" at bounding box center [498, 173] width 997 height 254
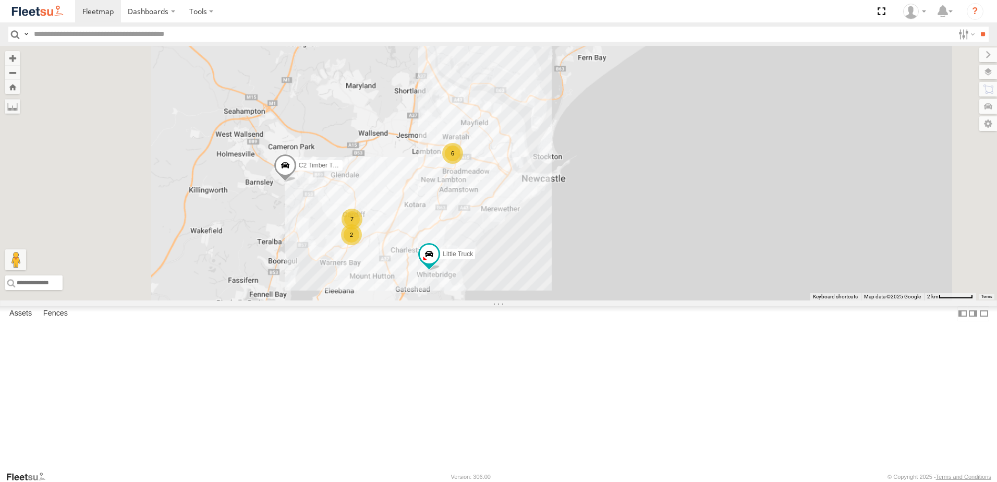
drag, startPoint x: 372, startPoint y: 243, endPoint x: 498, endPoint y: 250, distance: 126.3
click at [498, 250] on div "C2 Timber Truck Little Truck 7 6 7 2" at bounding box center [498, 173] width 997 height 254
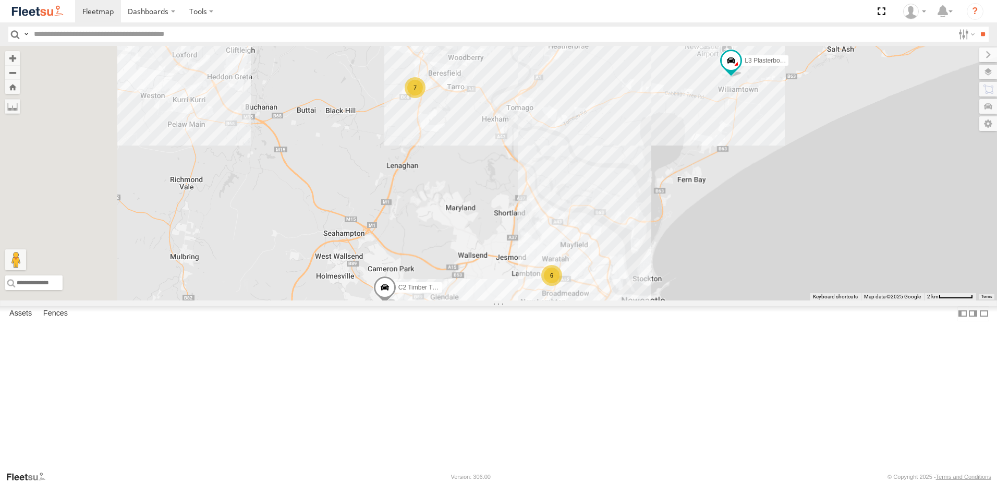
drag, startPoint x: 485, startPoint y: 132, endPoint x: 570, endPoint y: 220, distance: 122.0
click at [491, 220] on div "C2 Timber Truck Little Truck 7 6 7 2 L3 Plasterboard Truck" at bounding box center [498, 173] width 997 height 254
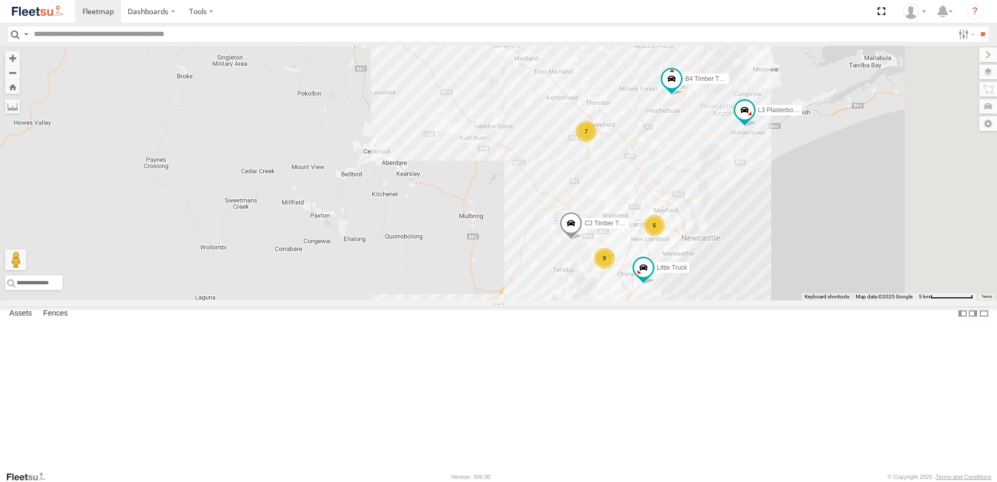
drag, startPoint x: 800, startPoint y: 329, endPoint x: 775, endPoint y: 272, distance: 62.6
click at [775, 272] on div "C2 Timber Truck Little Truck L3 Plasterboard Truck B4 Timber Truck 7 6 9" at bounding box center [498, 173] width 997 height 254
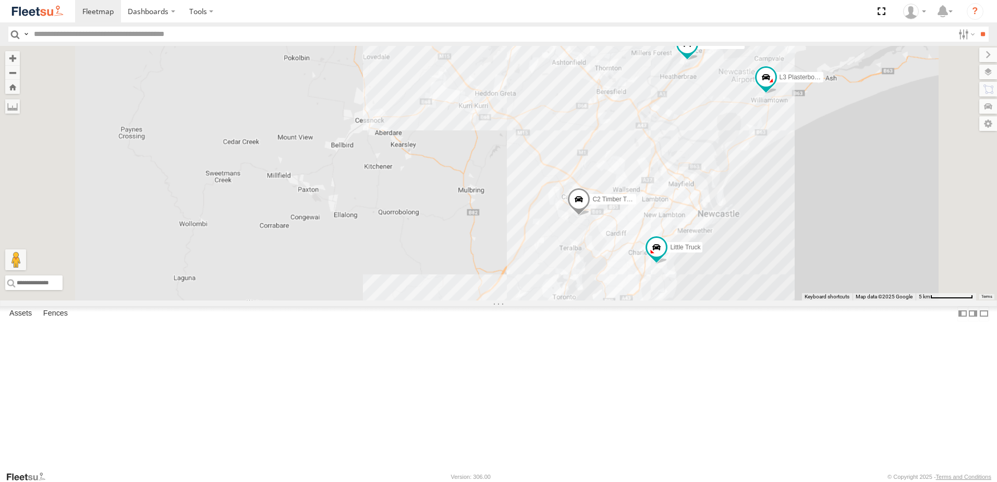
drag, startPoint x: 903, startPoint y: 94, endPoint x: 790, endPoint y: 487, distance: 408.8
click at [790, 481] on html "Dashboards" at bounding box center [498, 241] width 997 height 482
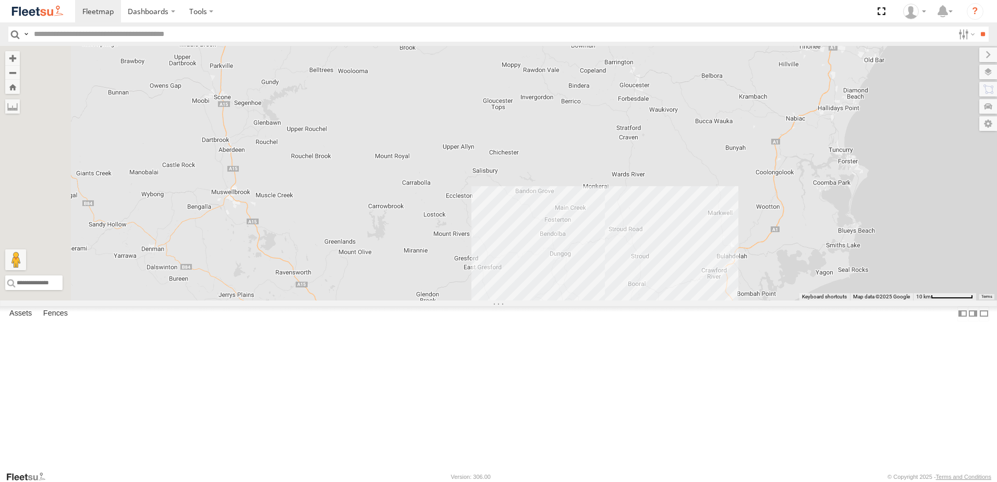
drag, startPoint x: 740, startPoint y: 313, endPoint x: 751, endPoint y: 161, distance: 152.0
click at [751, 161] on div "C2 Timber Truck Little Truck L3 Plasterboard Truck B4 Timber Truck" at bounding box center [498, 173] width 997 height 254
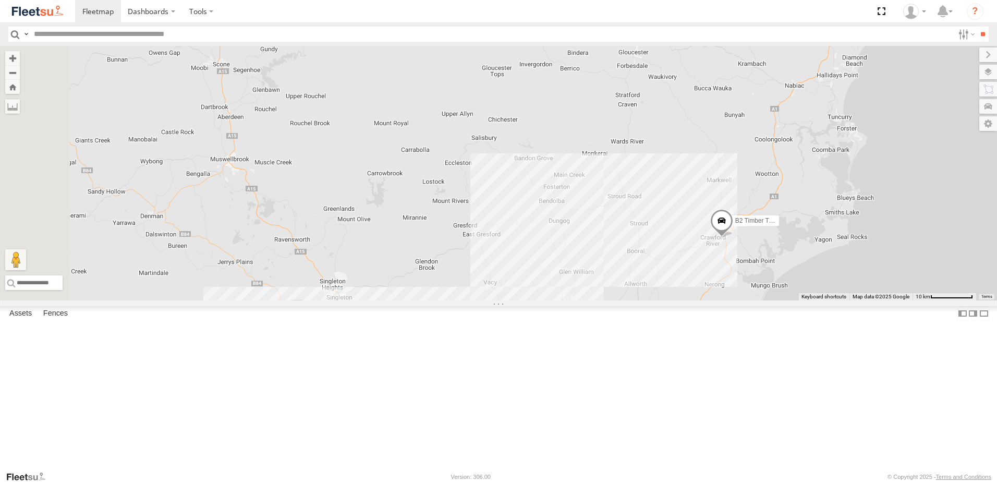
drag, startPoint x: 790, startPoint y: 385, endPoint x: 790, endPoint y: 210, distance: 174.6
click at [790, 211] on div "C2 Timber Truck Little Truck L3 Plasterboard Truck B4 Timber Truck B2 Timber Tr…" at bounding box center [498, 173] width 997 height 254
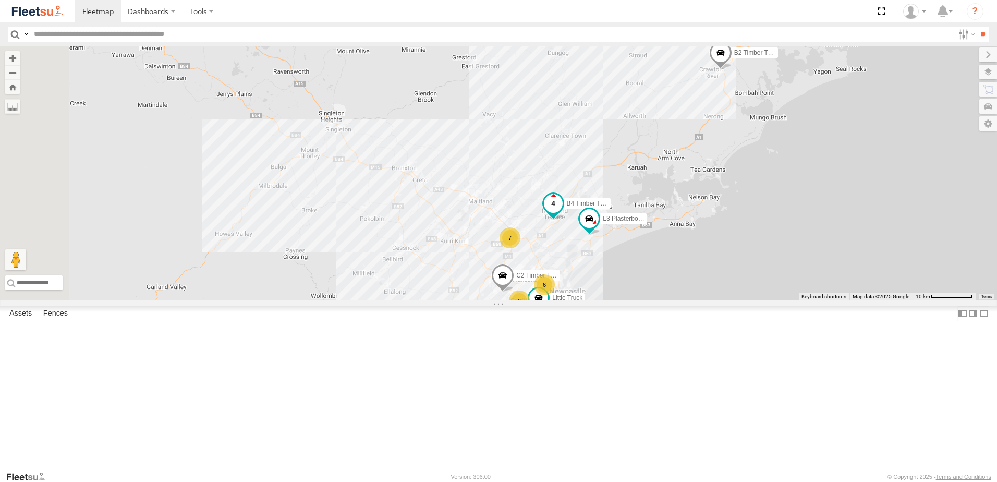
click at [562, 213] on span at bounding box center [553, 203] width 19 height 19
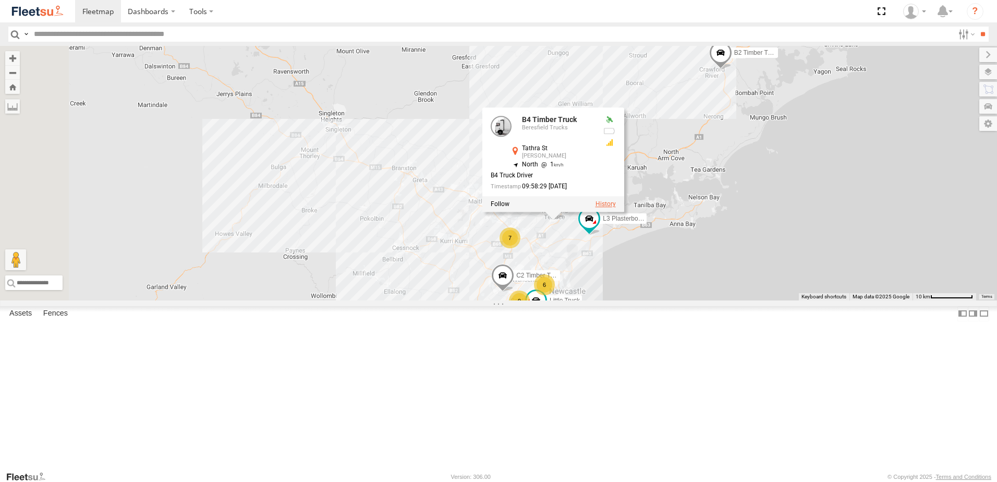
click at [616, 208] on label at bounding box center [605, 204] width 20 height 7
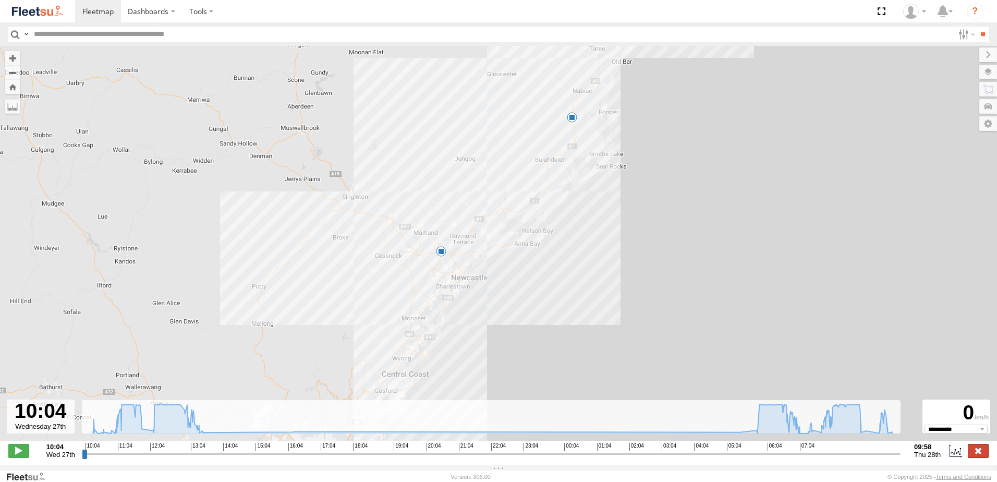
click at [981, 457] on label at bounding box center [977, 451] width 21 height 14
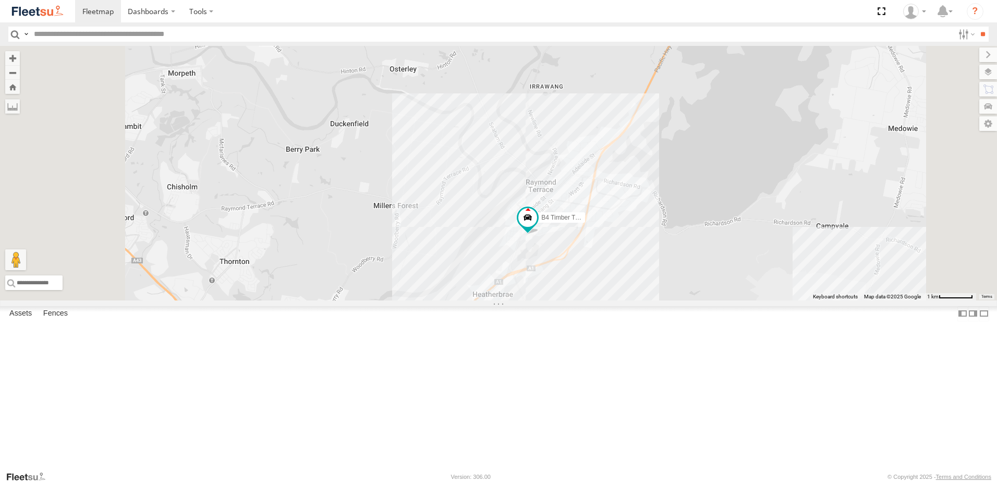
drag, startPoint x: 581, startPoint y: 289, endPoint x: 663, endPoint y: 233, distance: 98.6
click at [663, 234] on div "B4 Timber Truck B2 Timber Truck L3 Plasterboard Truck Little Truck C2 Timber Tr…" at bounding box center [498, 173] width 997 height 254
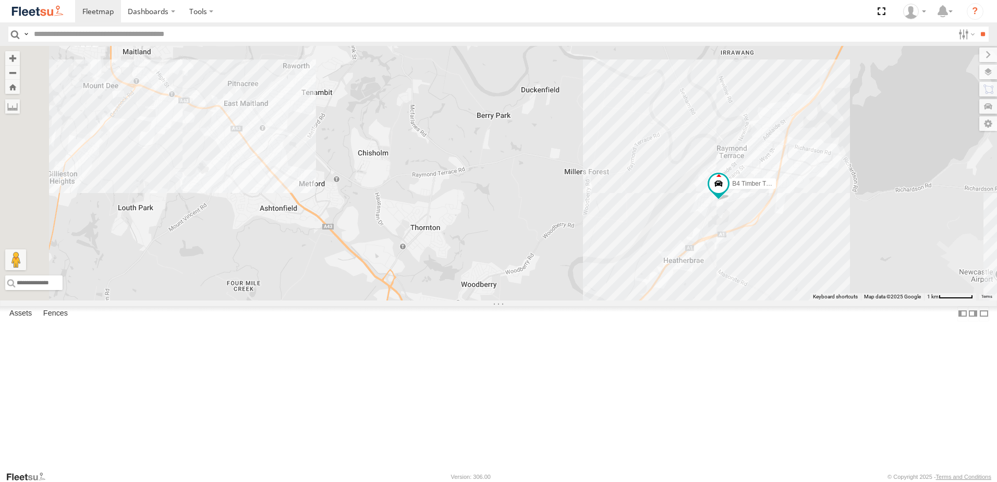
drag, startPoint x: 297, startPoint y: 209, endPoint x: 411, endPoint y: 238, distance: 117.8
click at [411, 238] on div "B4 Timber Truck B2 Timber Truck L3 Plasterboard Truck Little Truck C2 Timber Tr…" at bounding box center [498, 173] width 997 height 254
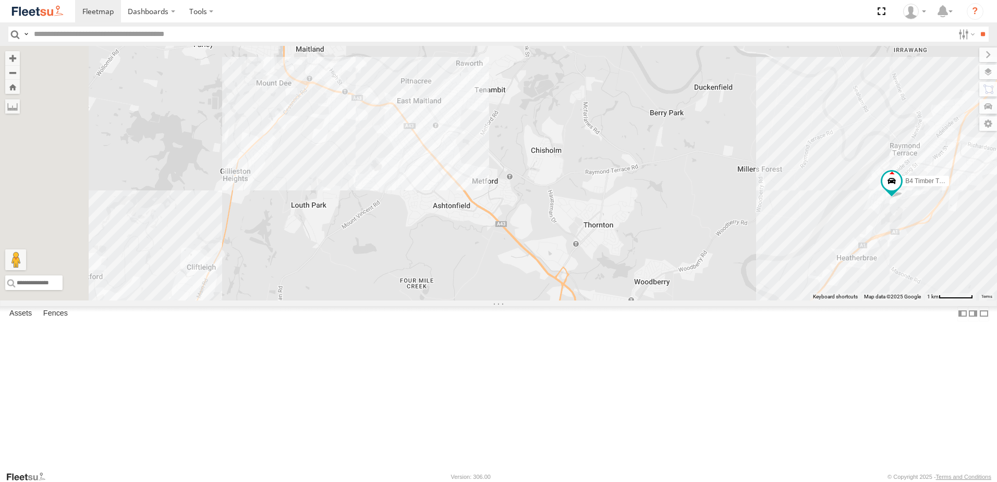
drag, startPoint x: 334, startPoint y: 292, endPoint x: 505, endPoint y: 289, distance: 170.5
click at [505, 289] on div "B4 Timber Truck B2 Timber Truck L3 Plasterboard Truck Little Truck C2 Timber Tr…" at bounding box center [498, 173] width 997 height 254
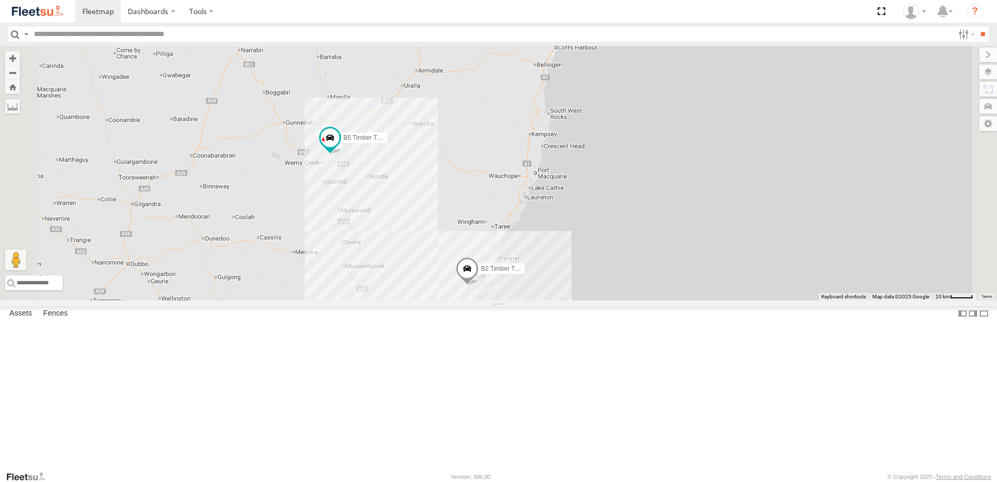
drag, startPoint x: 457, startPoint y: 180, endPoint x: 486, endPoint y: 283, distance: 106.4
click at [486, 283] on div "B2 Timber Truck 9 17 B5 Timber Truck" at bounding box center [498, 173] width 997 height 254
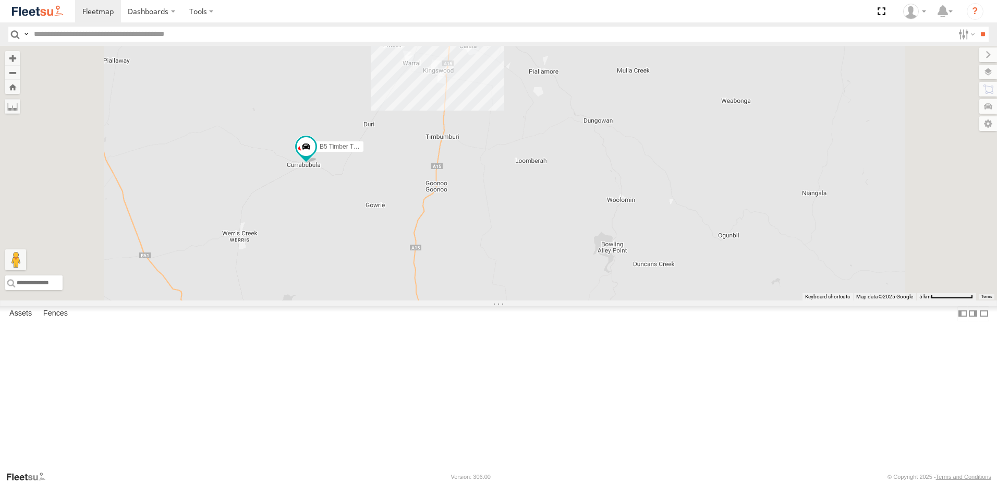
drag, startPoint x: 572, startPoint y: 92, endPoint x: 561, endPoint y: 150, distance: 59.3
click at [558, 154] on div "B2 Timber Truck B5 Timber Truck" at bounding box center [498, 173] width 997 height 254
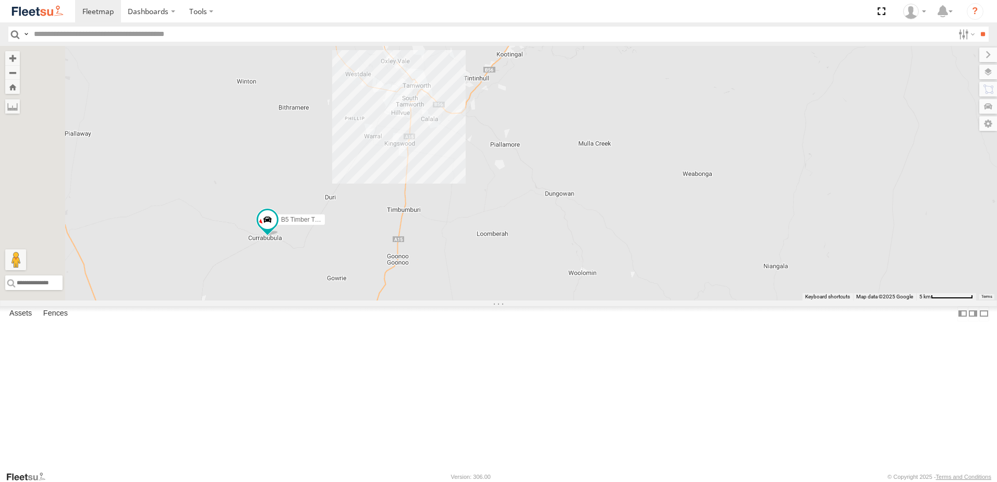
drag, startPoint x: 447, startPoint y: 358, endPoint x: 521, endPoint y: 254, distance: 127.4
click at [522, 255] on div "B2 Timber Truck B5 Timber Truck" at bounding box center [498, 173] width 997 height 254
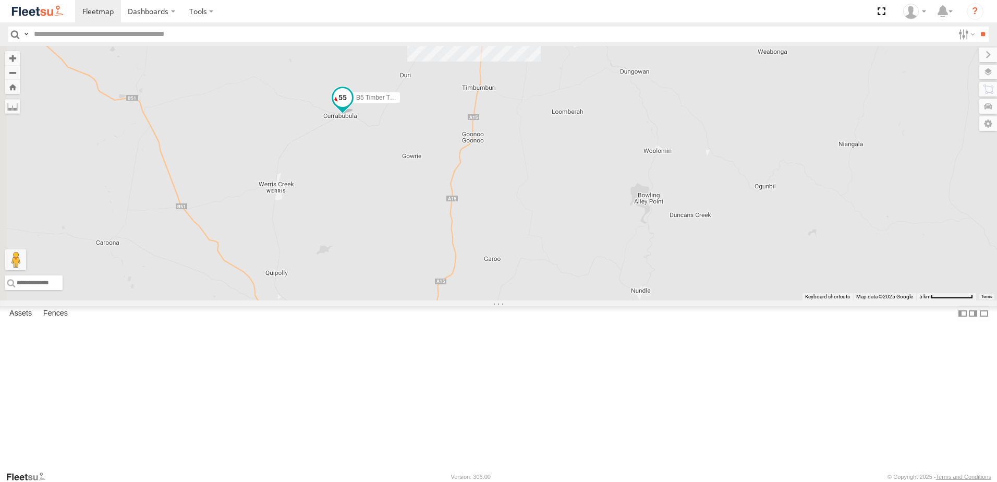
click at [354, 114] on span at bounding box center [342, 100] width 23 height 28
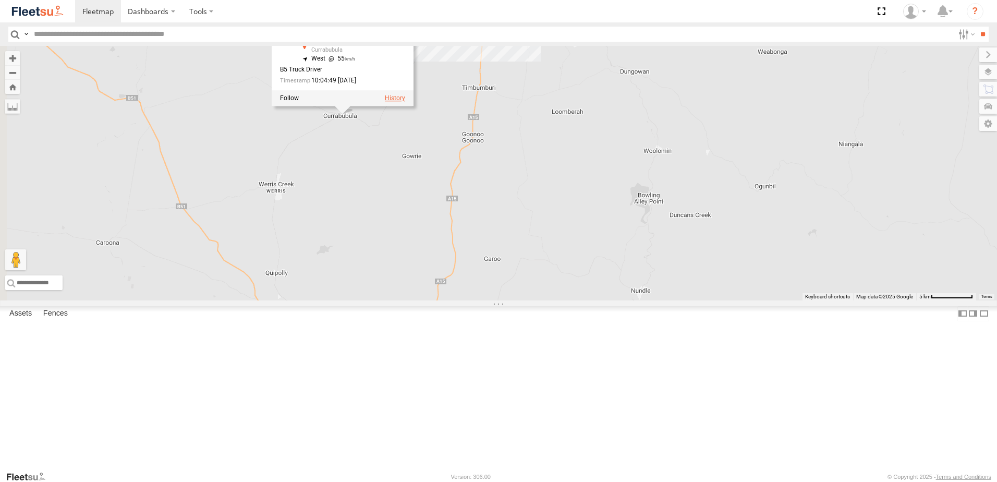
click at [405, 102] on label at bounding box center [395, 98] width 20 height 7
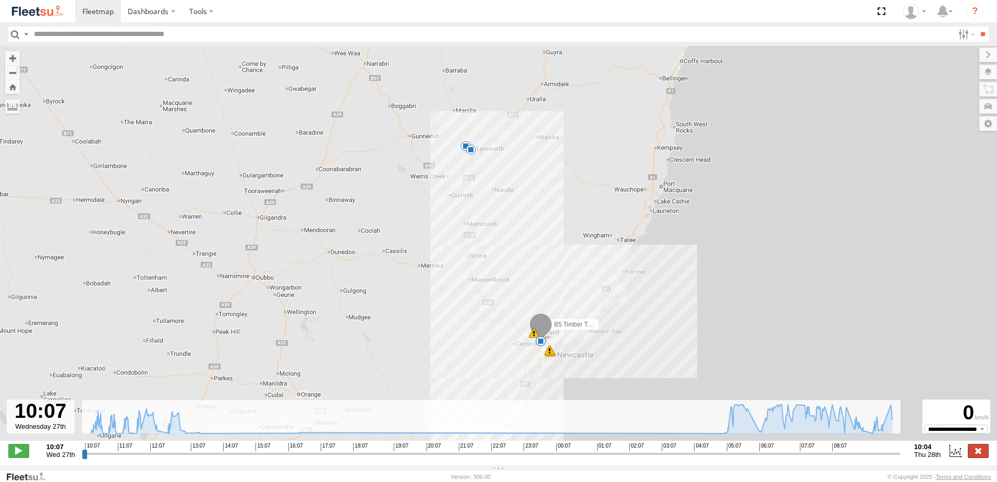
click at [978, 457] on label at bounding box center [977, 451] width 21 height 14
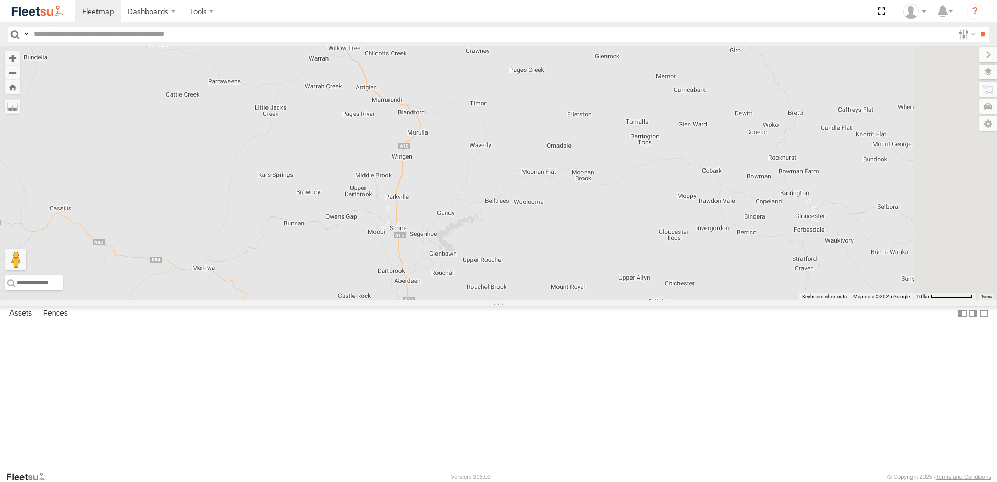
drag, startPoint x: 561, startPoint y: 185, endPoint x: 536, endPoint y: 105, distance: 83.7
click at [532, 101] on div "B5 Timber Truck" at bounding box center [498, 173] width 997 height 254
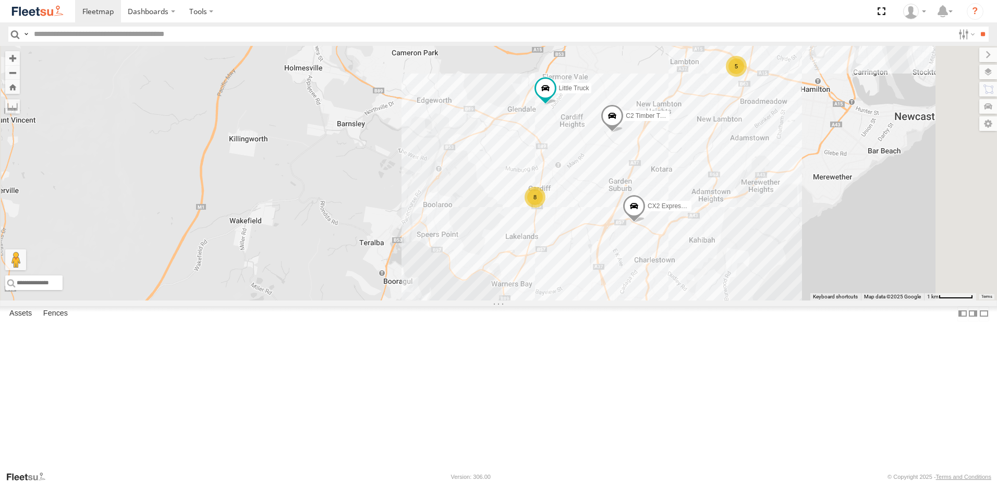
drag, startPoint x: 704, startPoint y: 372, endPoint x: 714, endPoint y: 246, distance: 126.5
click at [712, 258] on div "B5 Timber Truck B4 Timber Truck B2 Timber Truck L3 Plasterboard Truck BX2 Expre…" at bounding box center [498, 173] width 997 height 254
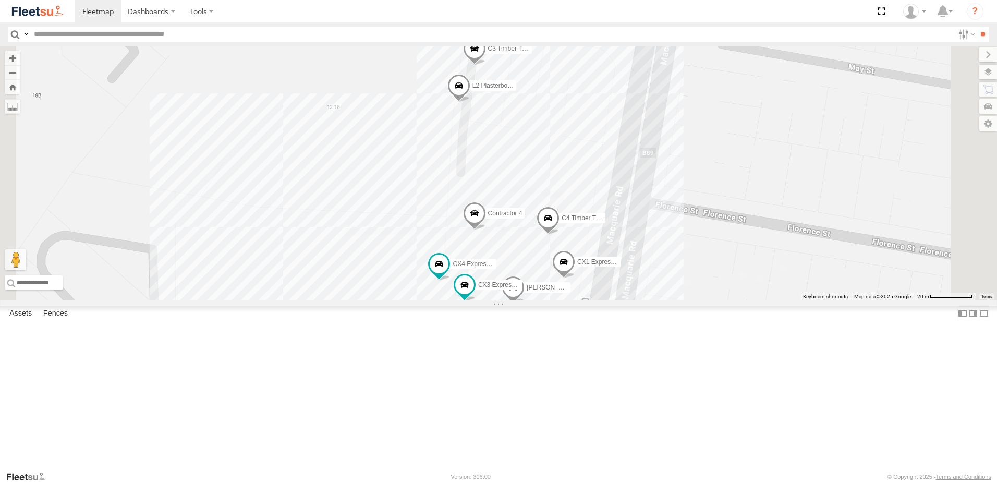
drag, startPoint x: 667, startPoint y: 62, endPoint x: 664, endPoint y: 214, distance: 152.2
click at [665, 218] on div "B5 Timber Truck B4 Timber Truck B2 Timber Truck L3 Plasterboard Truck BX2 Expre…" at bounding box center [498, 173] width 997 height 254
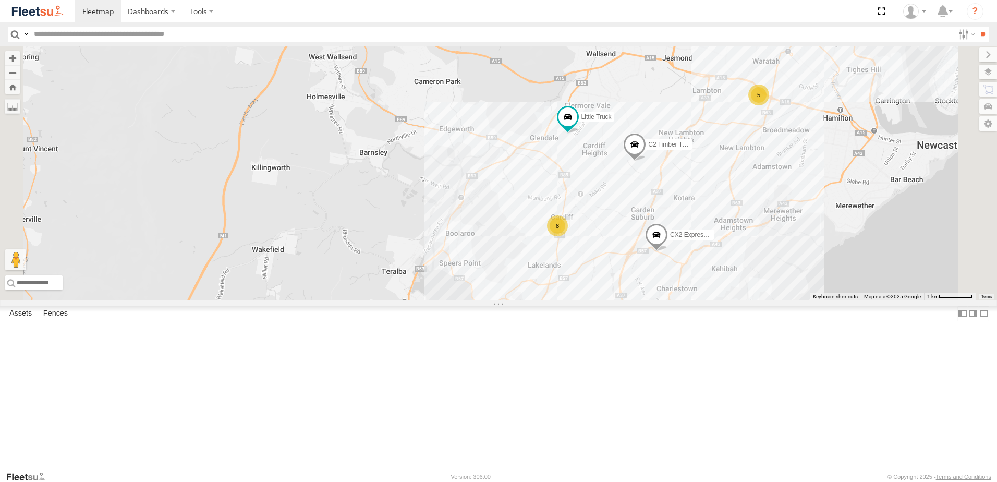
drag, startPoint x: 841, startPoint y: 247, endPoint x: 716, endPoint y: 255, distance: 124.9
click at [718, 255] on div "B5 Timber Truck B4 Timber Truck B2 Timber Truck L3 Plasterboard Truck BX2 Expre…" at bounding box center [498, 173] width 997 height 254
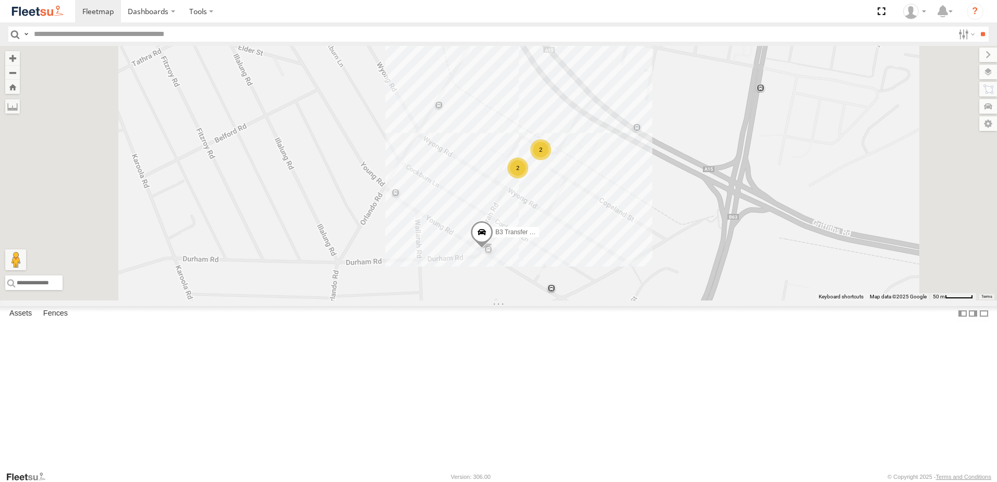
click at [493, 249] on span at bounding box center [481, 234] width 23 height 28
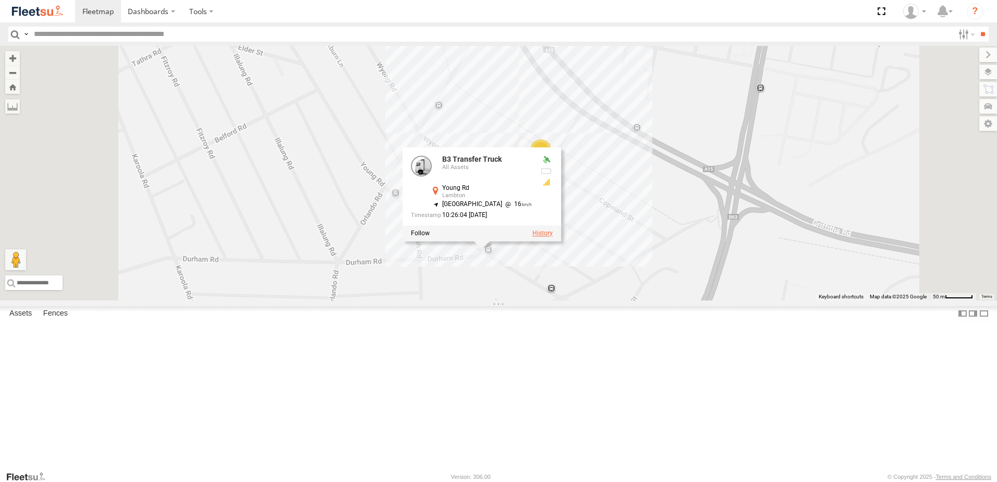
click at [553, 237] on label at bounding box center [542, 232] width 20 height 7
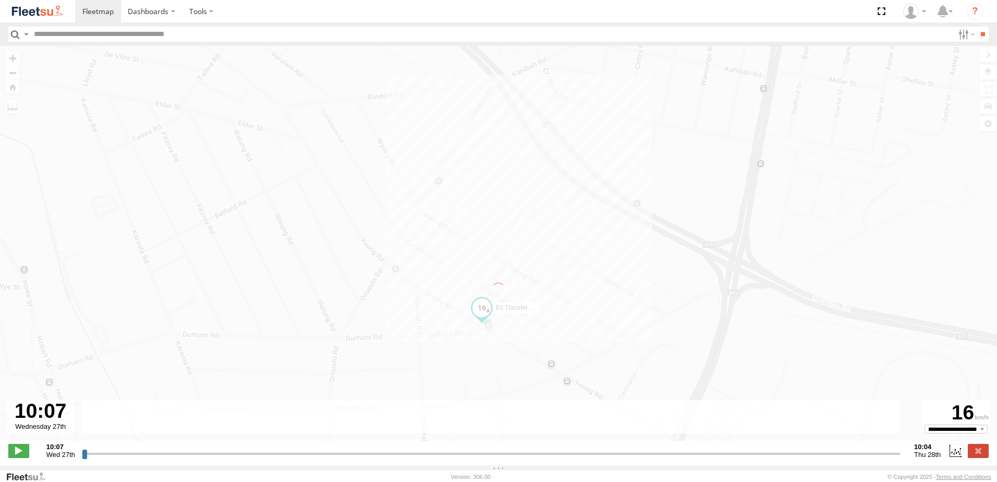
type input "**********"
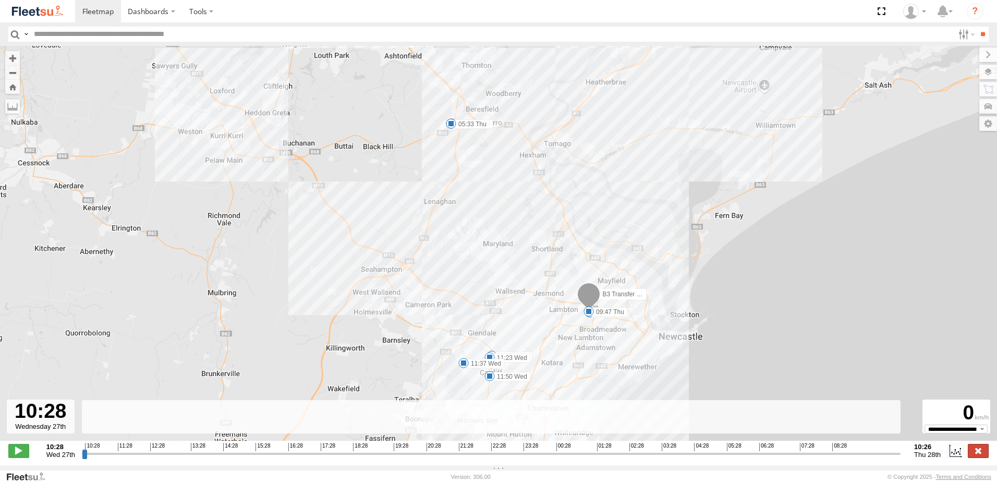
click at [983, 457] on label at bounding box center [977, 451] width 21 height 14
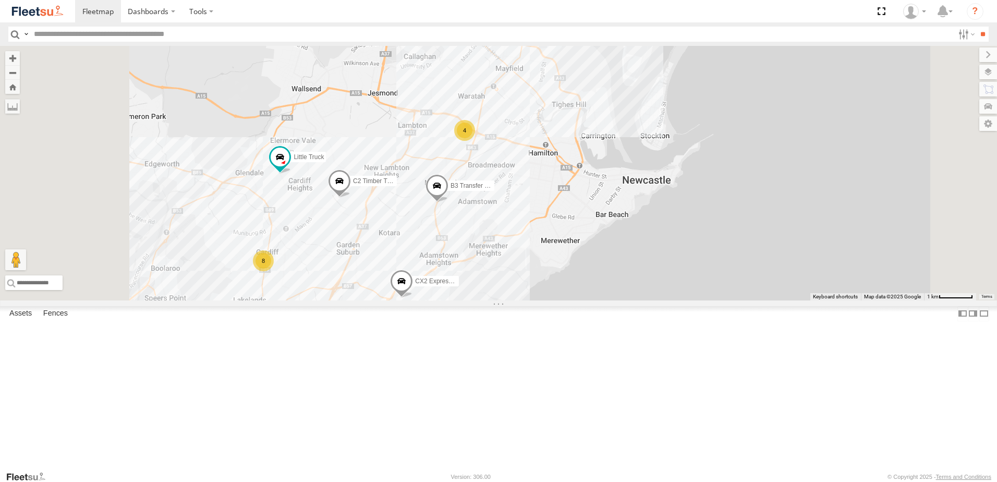
drag, startPoint x: 472, startPoint y: 349, endPoint x: 534, endPoint y: 283, distance: 90.4
click at [511, 298] on div "L3 Plasterboard Truck CX2 Express Ute B3 Transfer Truck C2 Timber Truck Little …" at bounding box center [498, 173] width 997 height 254
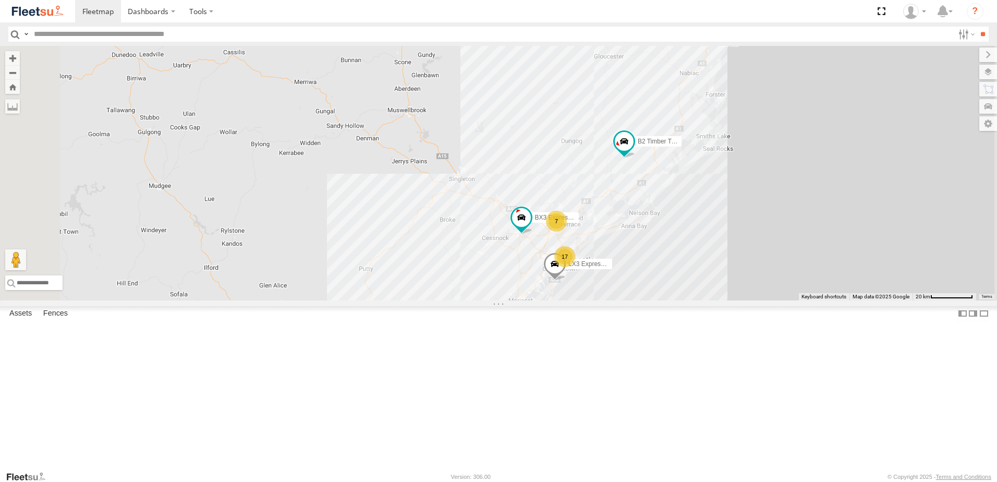
drag, startPoint x: 715, startPoint y: 361, endPoint x: 710, endPoint y: 281, distance: 79.3
click at [710, 281] on div "B2 Timber Truck B5 Timber Truck LX3 Express Ute BX3 Express Ute 7 17" at bounding box center [498, 173] width 997 height 254
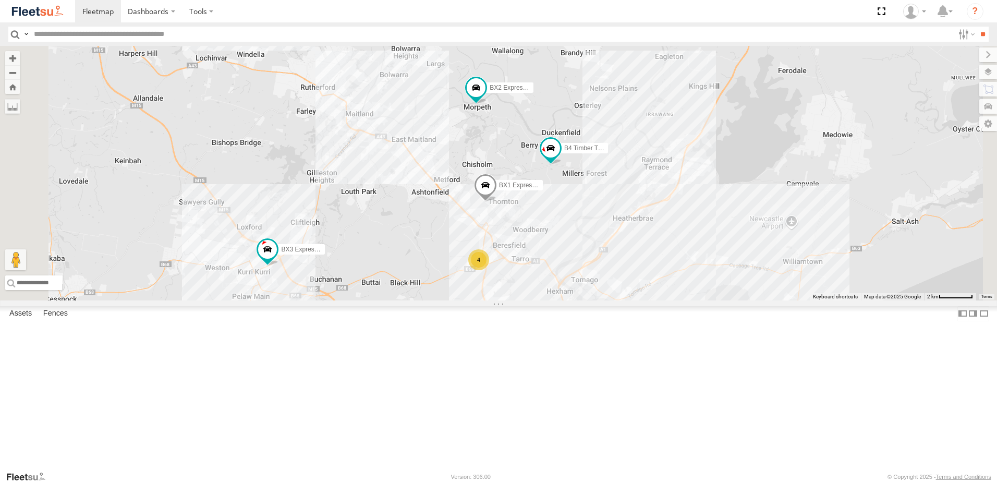
drag, startPoint x: 459, startPoint y: 317, endPoint x: 566, endPoint y: 268, distance: 117.1
click at [566, 268] on div "B2 Timber Truck B5 Timber Truck LX3 Express Ute BX3 Express Ute B4 Timber Truck…" at bounding box center [498, 173] width 997 height 254
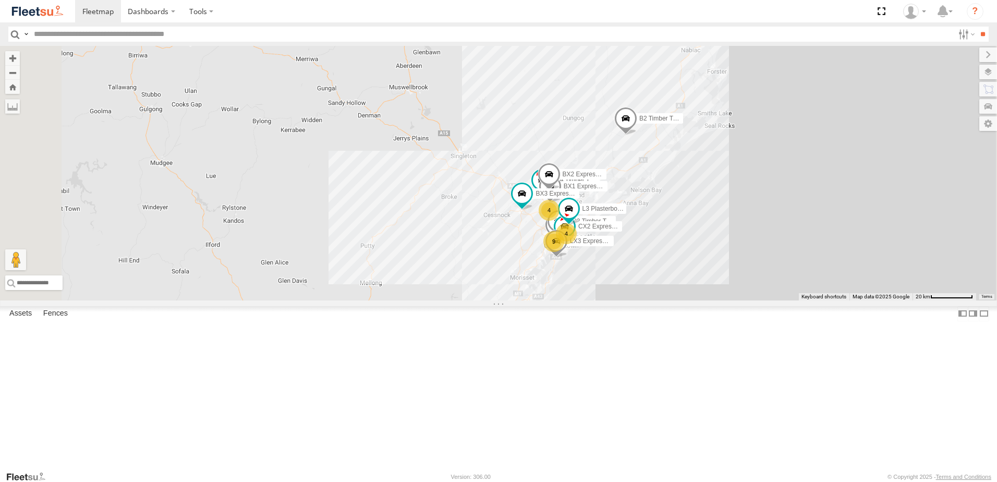
drag, startPoint x: 650, startPoint y: 399, endPoint x: 646, endPoint y: 332, distance: 67.9
click at [646, 300] on div "B4 Timber Truck BX1 Express Ute 4 9 B2 Timber Truck L3 Plasterboard Truck B5 Ti…" at bounding box center [498, 173] width 997 height 254
